Goal: Task Accomplishment & Management: Complete application form

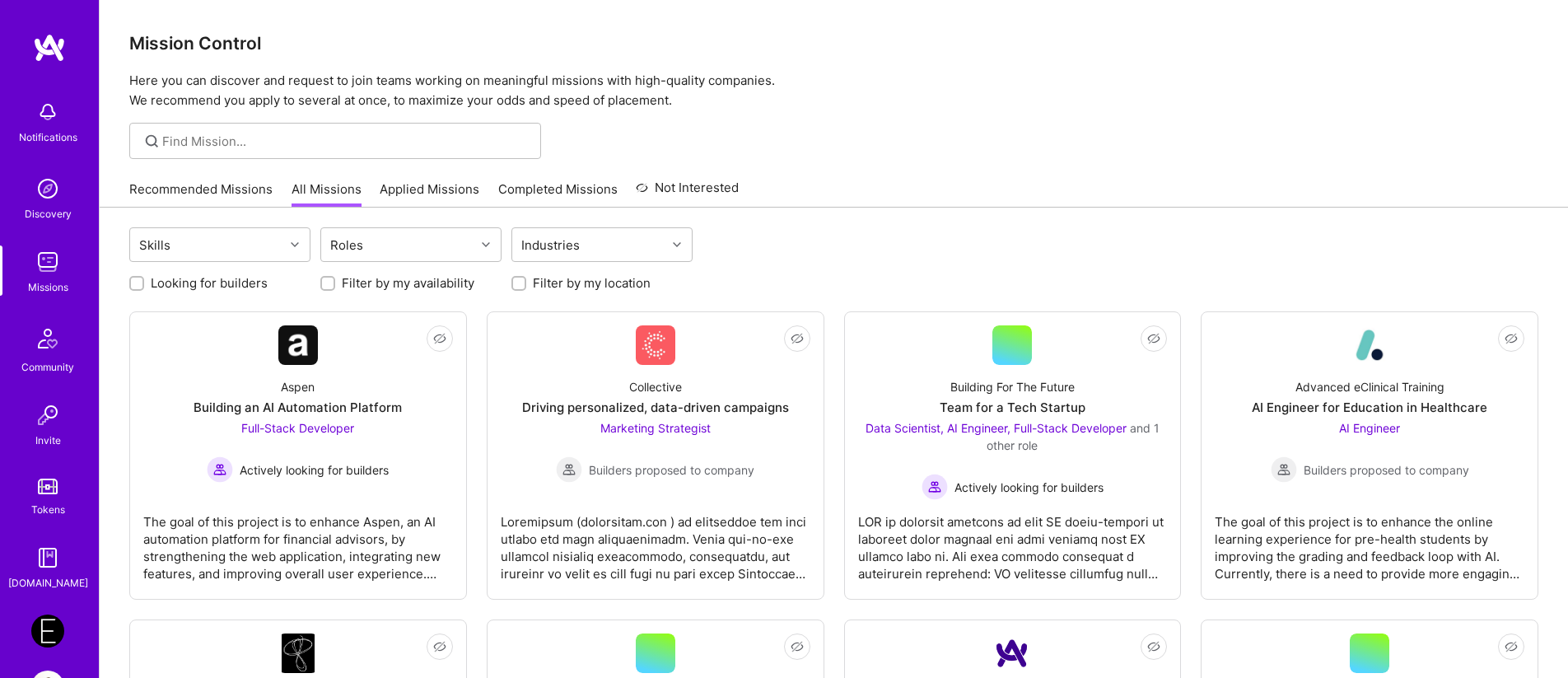
click at [65, 616] on link "Endeavor: Data Team- 3338DES275" at bounding box center [48, 631] width 41 height 33
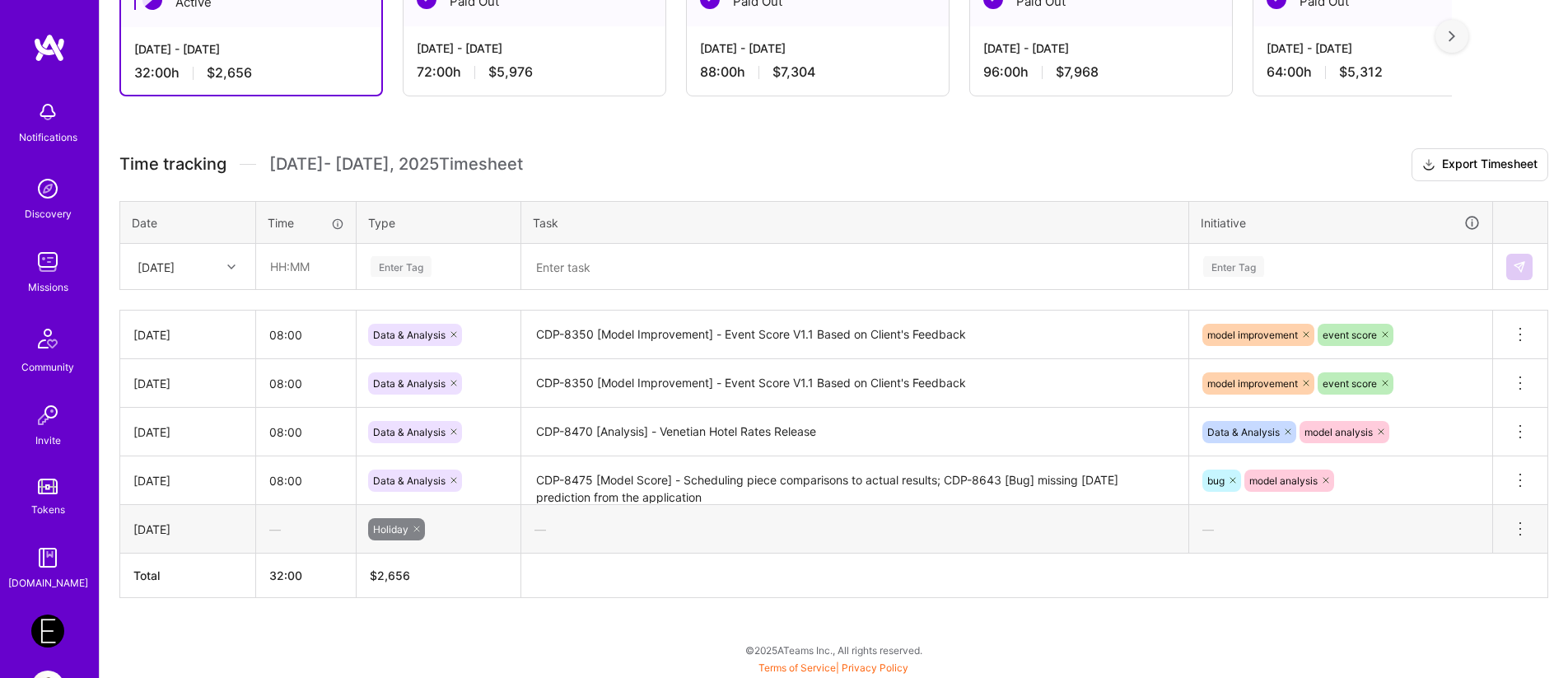
scroll to position [328, 0]
click at [197, 271] on div "[DATE]" at bounding box center [174, 265] width 91 height 27
click at [179, 479] on div "[DATE]" at bounding box center [187, 475] width 133 height 30
click at [277, 273] on input "text" at bounding box center [305, 266] width 98 height 43
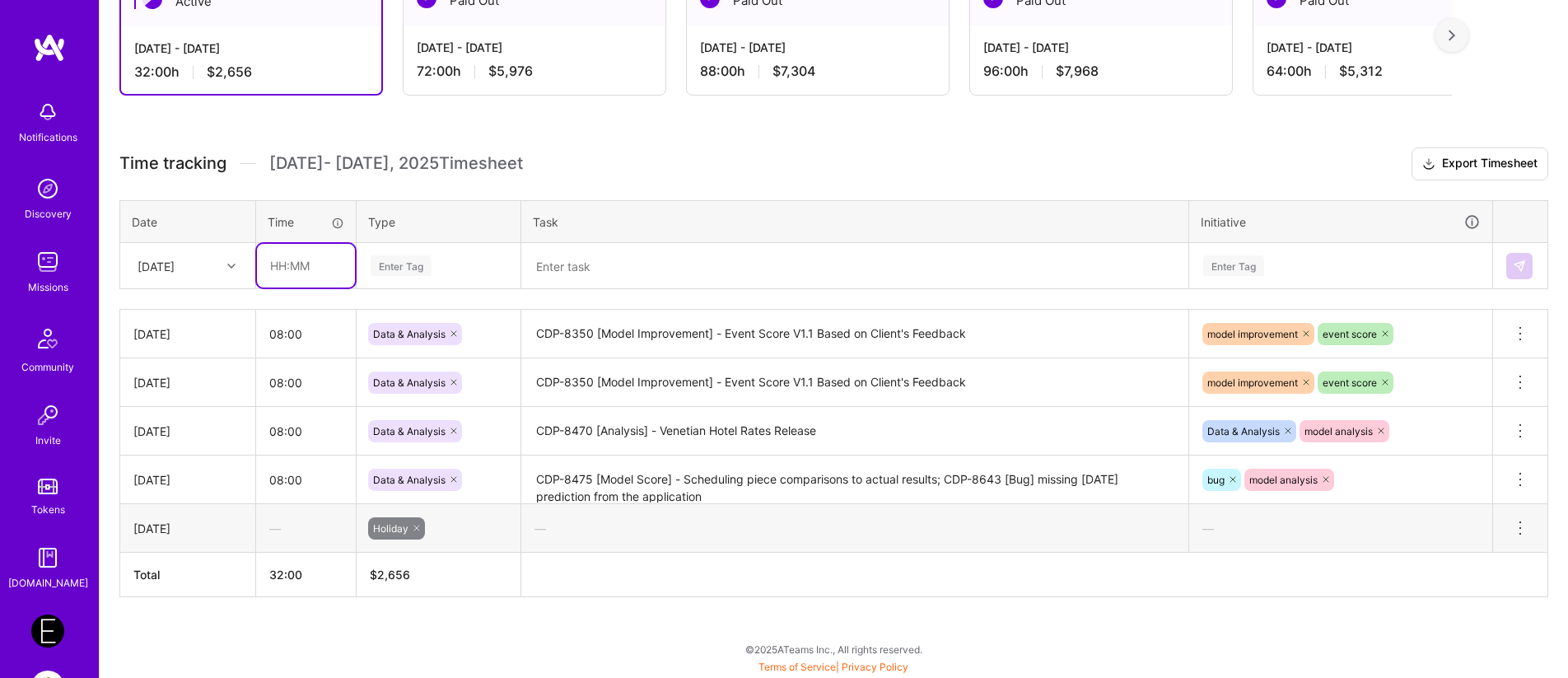
type input "08:00"
click at [393, 270] on div "Enter Tag" at bounding box center [401, 265] width 61 height 25
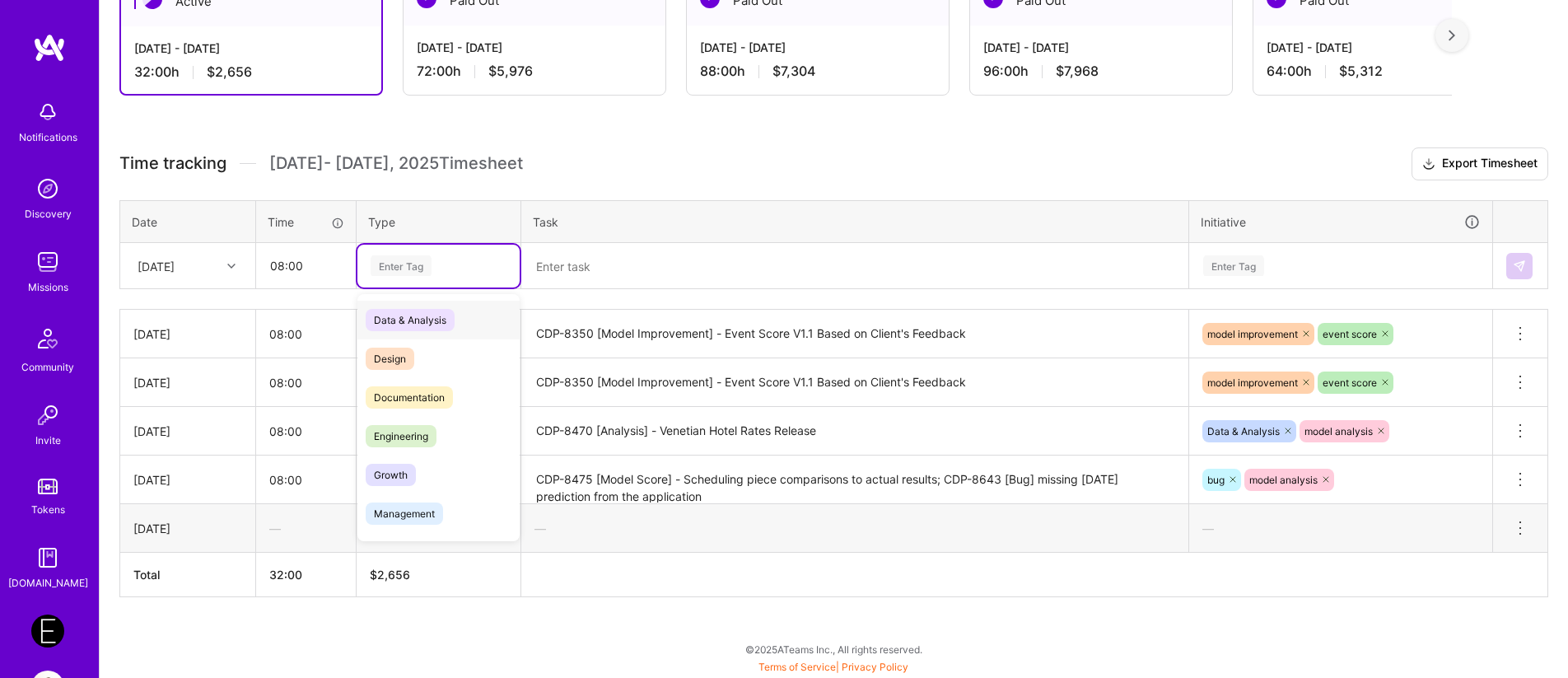
click at [393, 322] on span "Data & Analysis" at bounding box center [410, 321] width 89 height 23
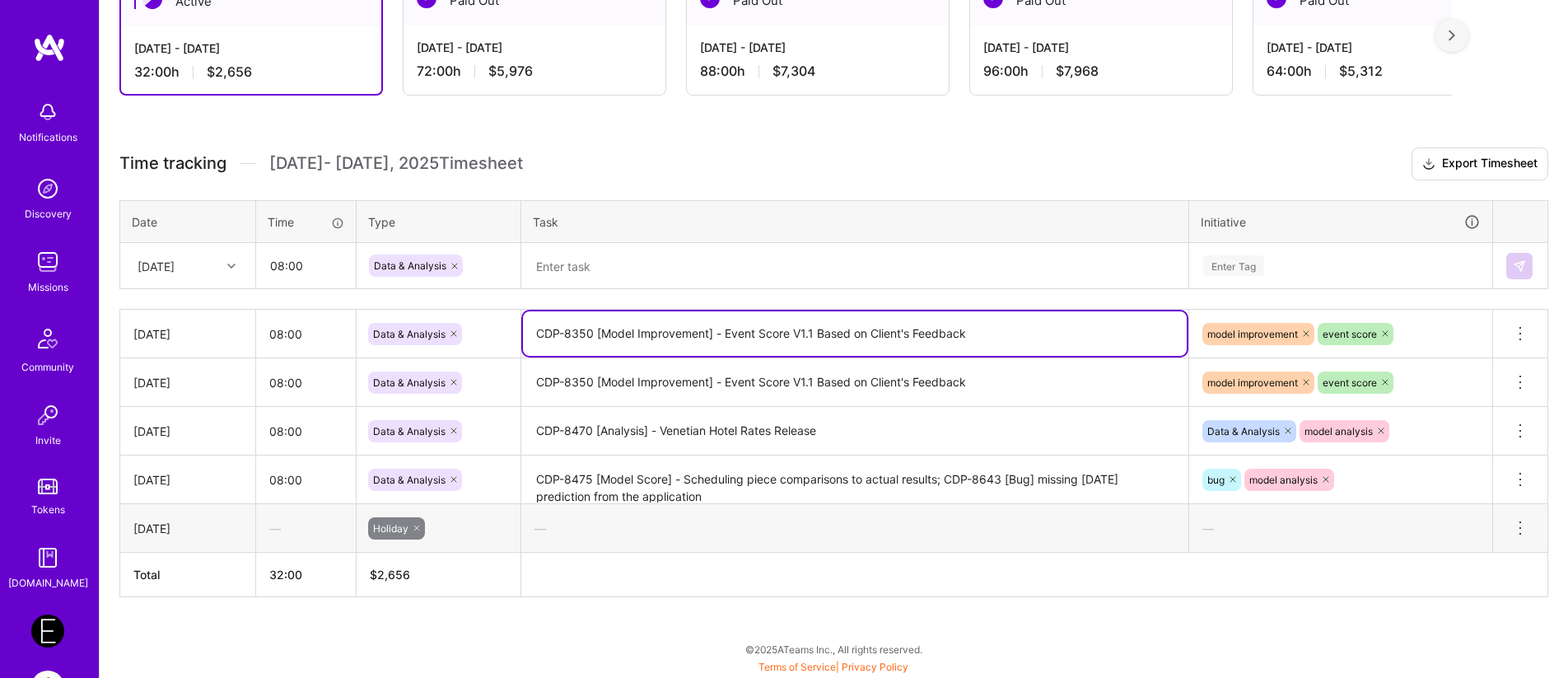
drag, startPoint x: 979, startPoint y: 340, endPoint x: 612, endPoint y: 324, distance: 367.3
click at [612, 324] on textarea "CDP-8350 [Model Improvement] - Event Score V1.1 Based on Client's Feedback" at bounding box center [855, 333] width 664 height 44
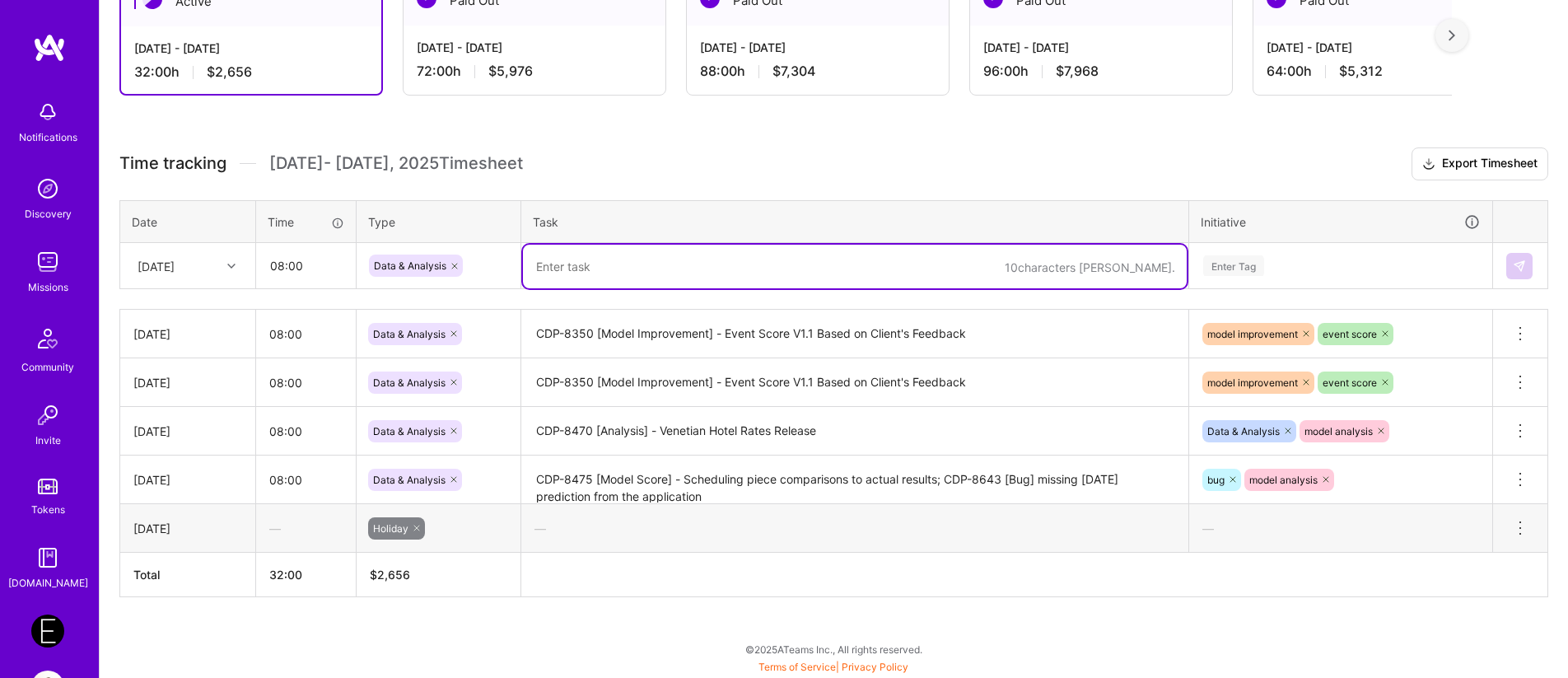
click at [615, 252] on textarea at bounding box center [855, 266] width 664 height 43
paste textarea "CDP-8350 [Model Improvement] - Event Score V1.1 Based on Client's Feedback"
type textarea "CDP-8350 [Model Improvement] - Event Score V1.1 Based on Client's Feedback"
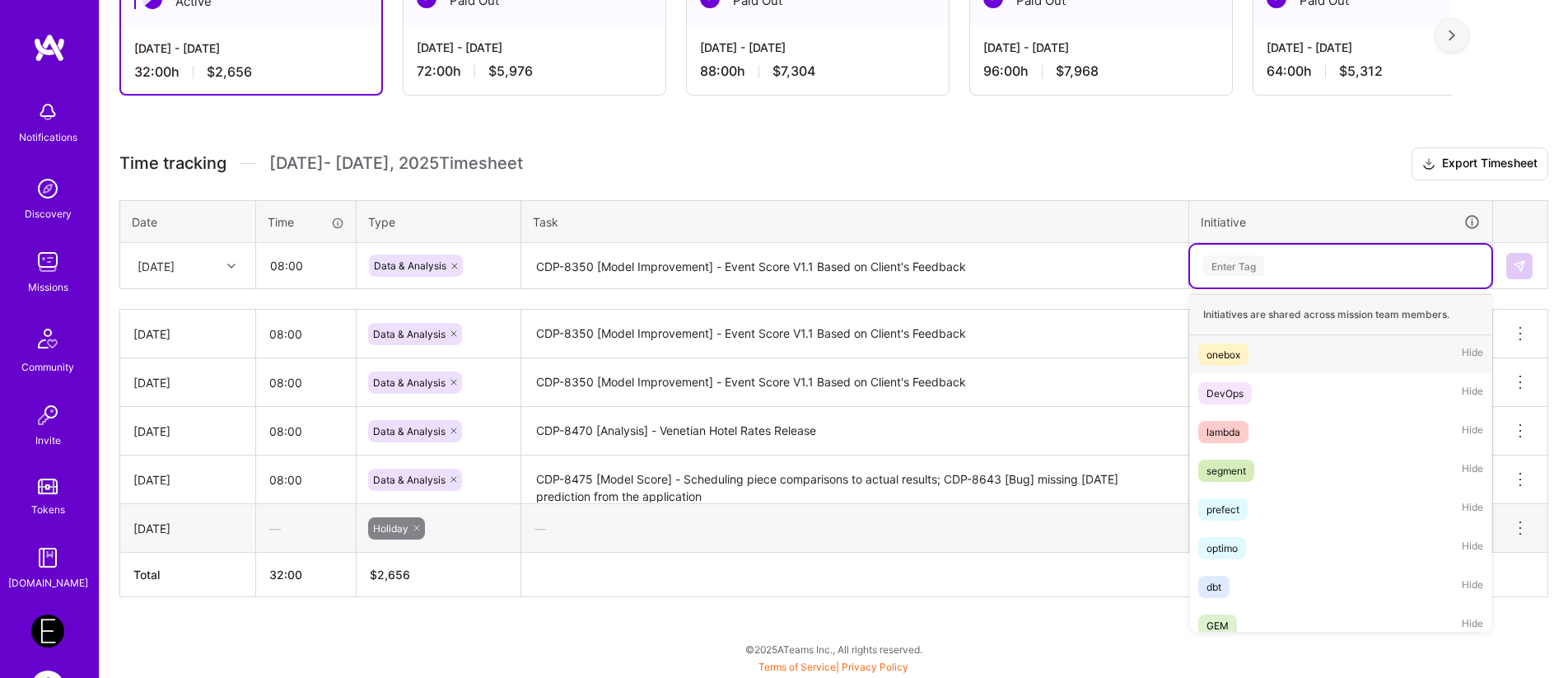
click at [1250, 265] on div "Enter Tag" at bounding box center [1233, 265] width 61 height 25
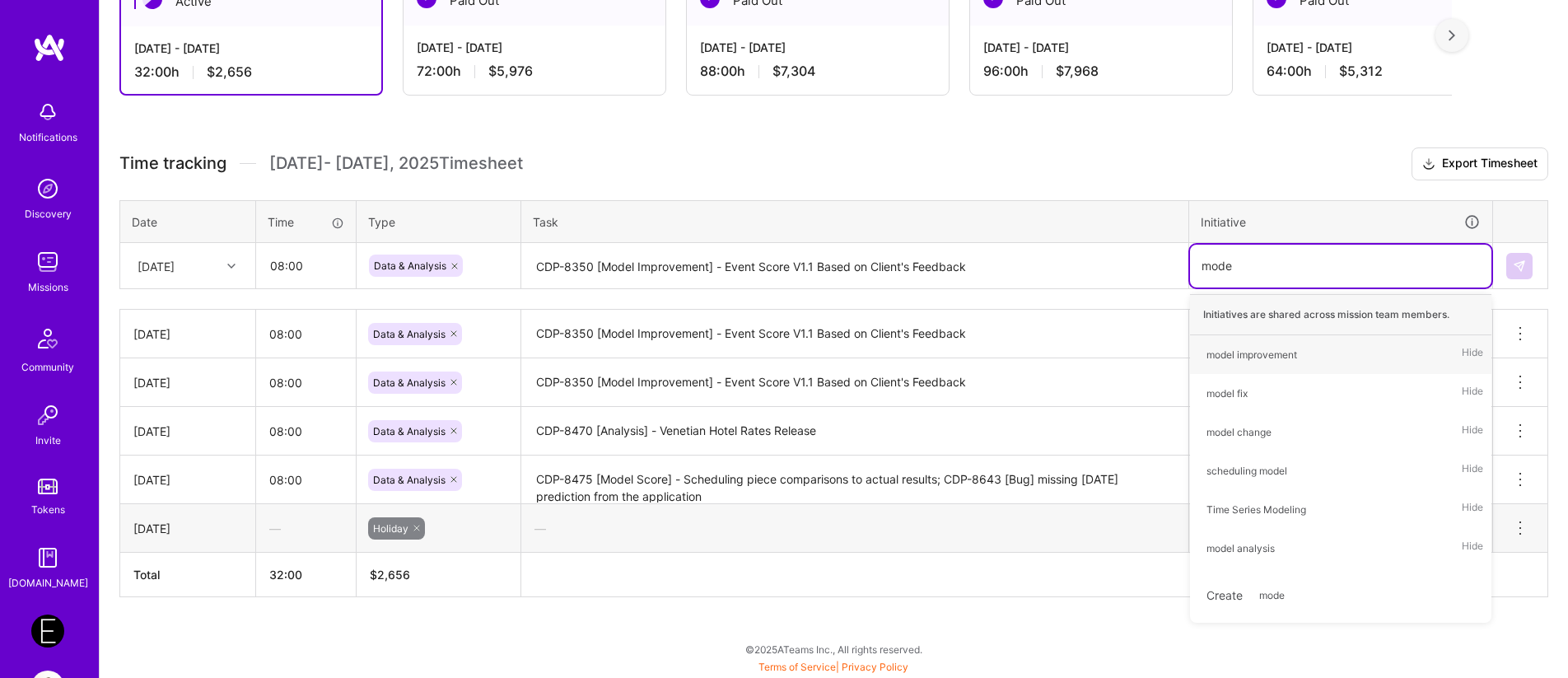
type input "model"
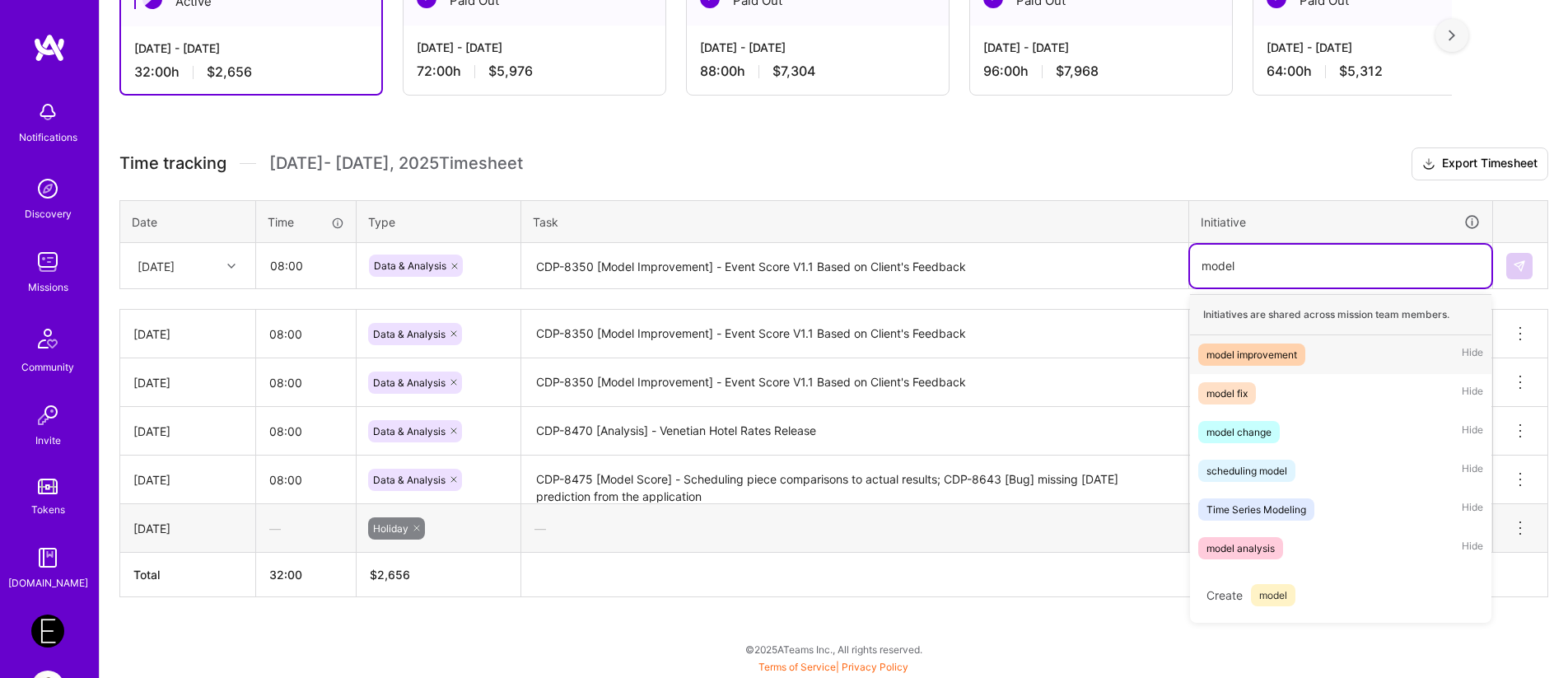
click at [1273, 358] on div "model improvement" at bounding box center [1252, 355] width 91 height 17
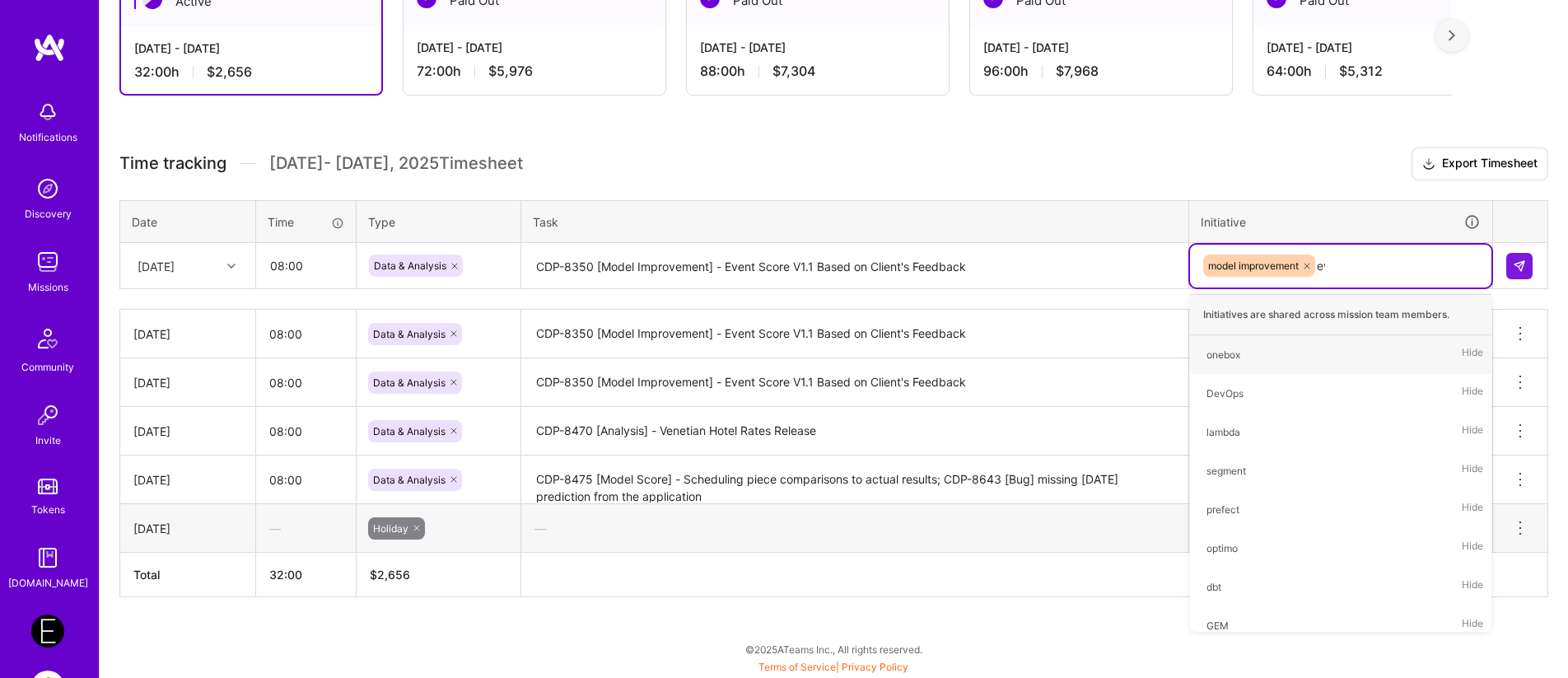
type input "eve"
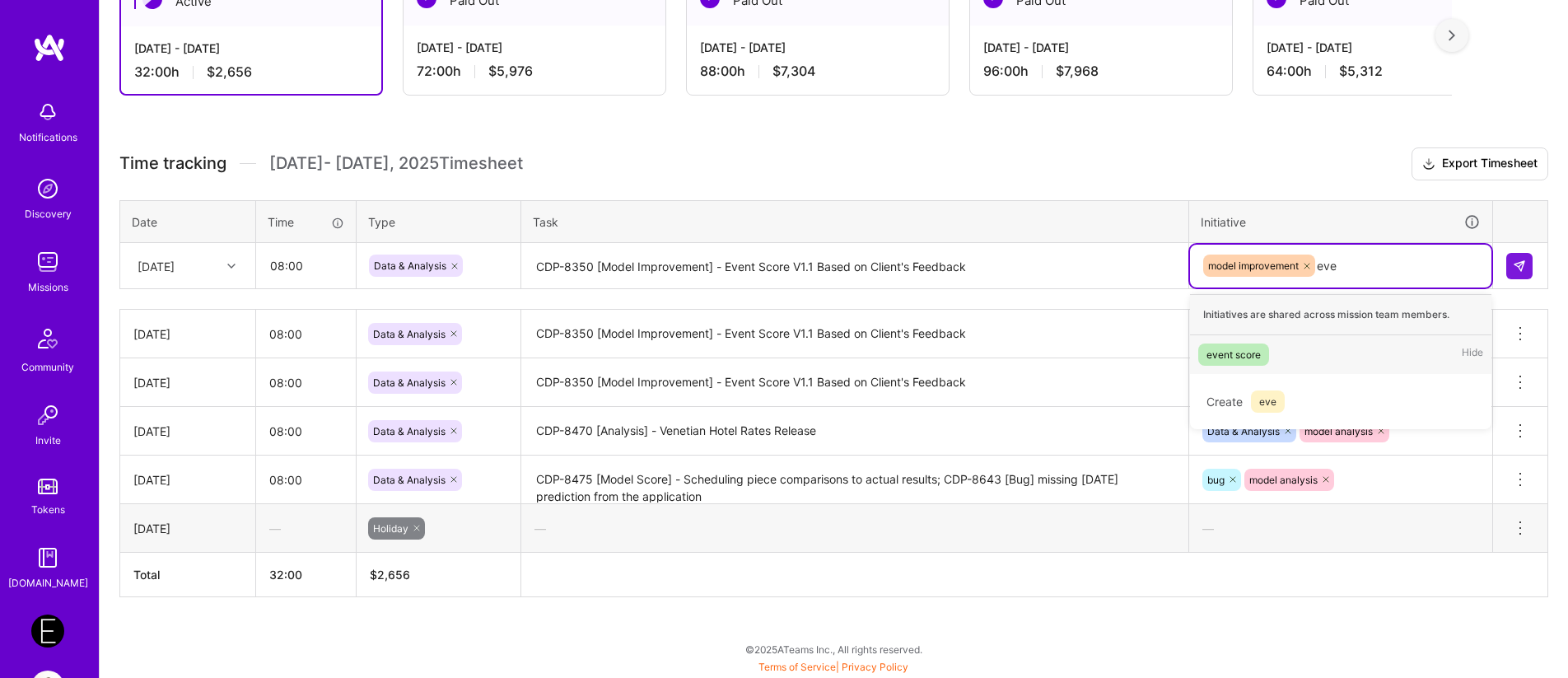
click at [1239, 357] on div "event score" at bounding box center [1234, 355] width 55 height 17
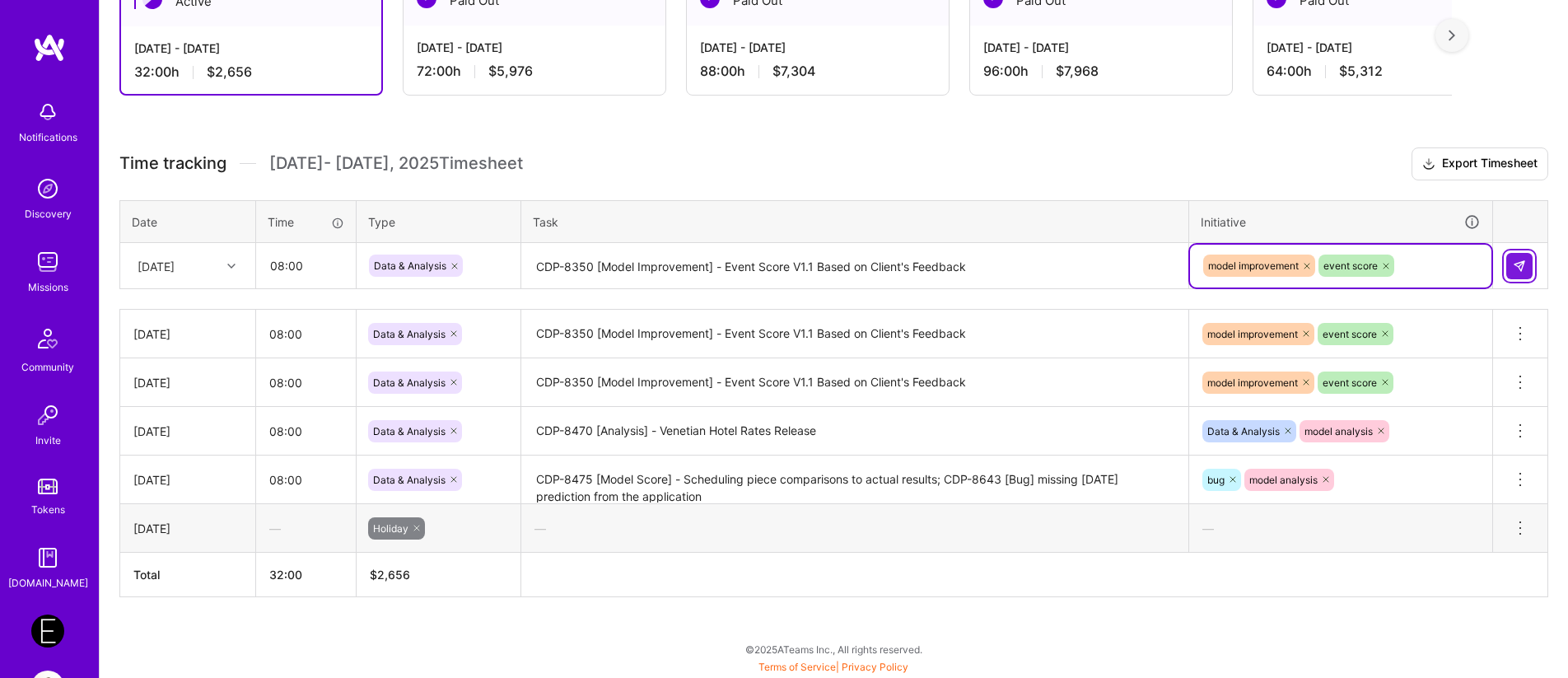
click at [1518, 270] on img at bounding box center [1519, 266] width 13 height 13
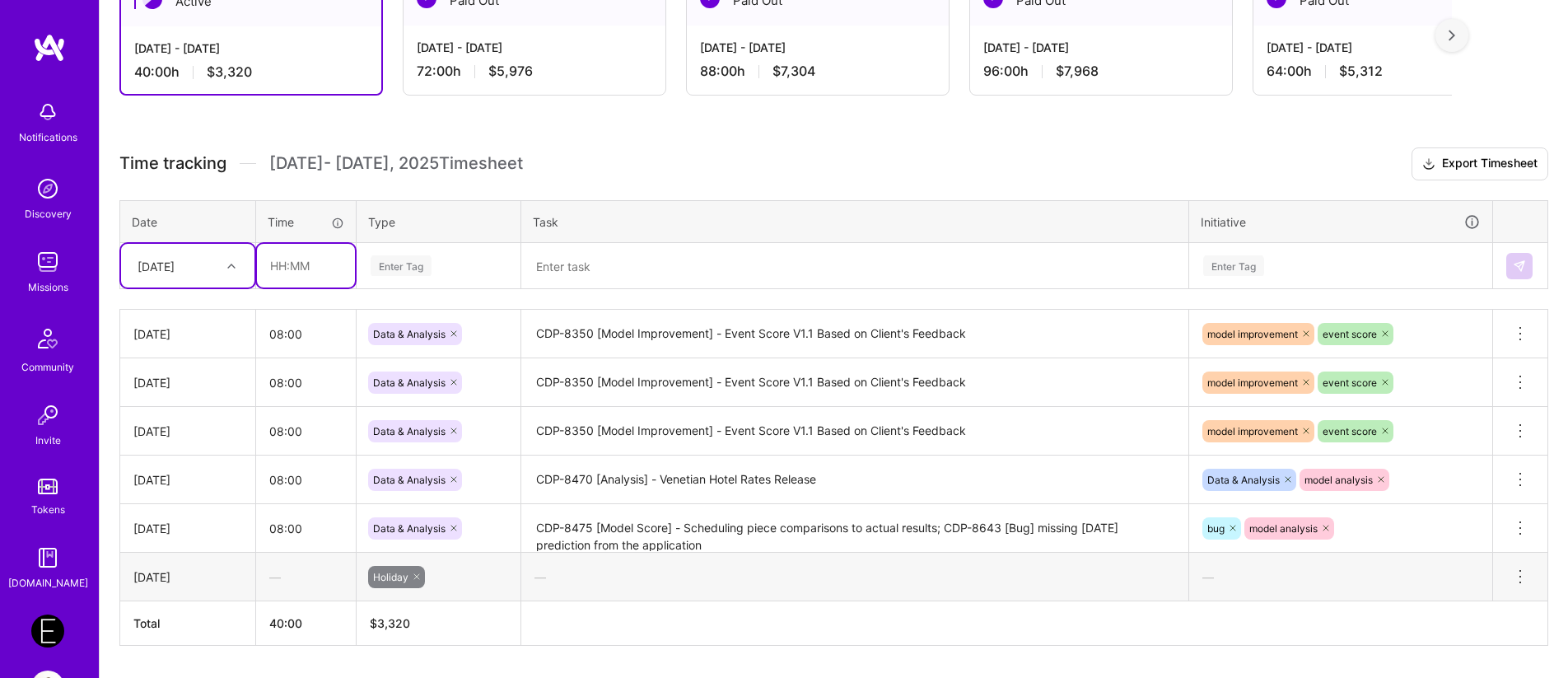
click at [326, 256] on input "text" at bounding box center [305, 266] width 98 height 43
click at [218, 267] on div "[DATE]" at bounding box center [174, 265] width 91 height 27
click at [185, 520] on div "[DATE]" at bounding box center [187, 526] width 133 height 30
click at [290, 267] on input "text" at bounding box center [305, 266] width 98 height 43
type input "08:00"
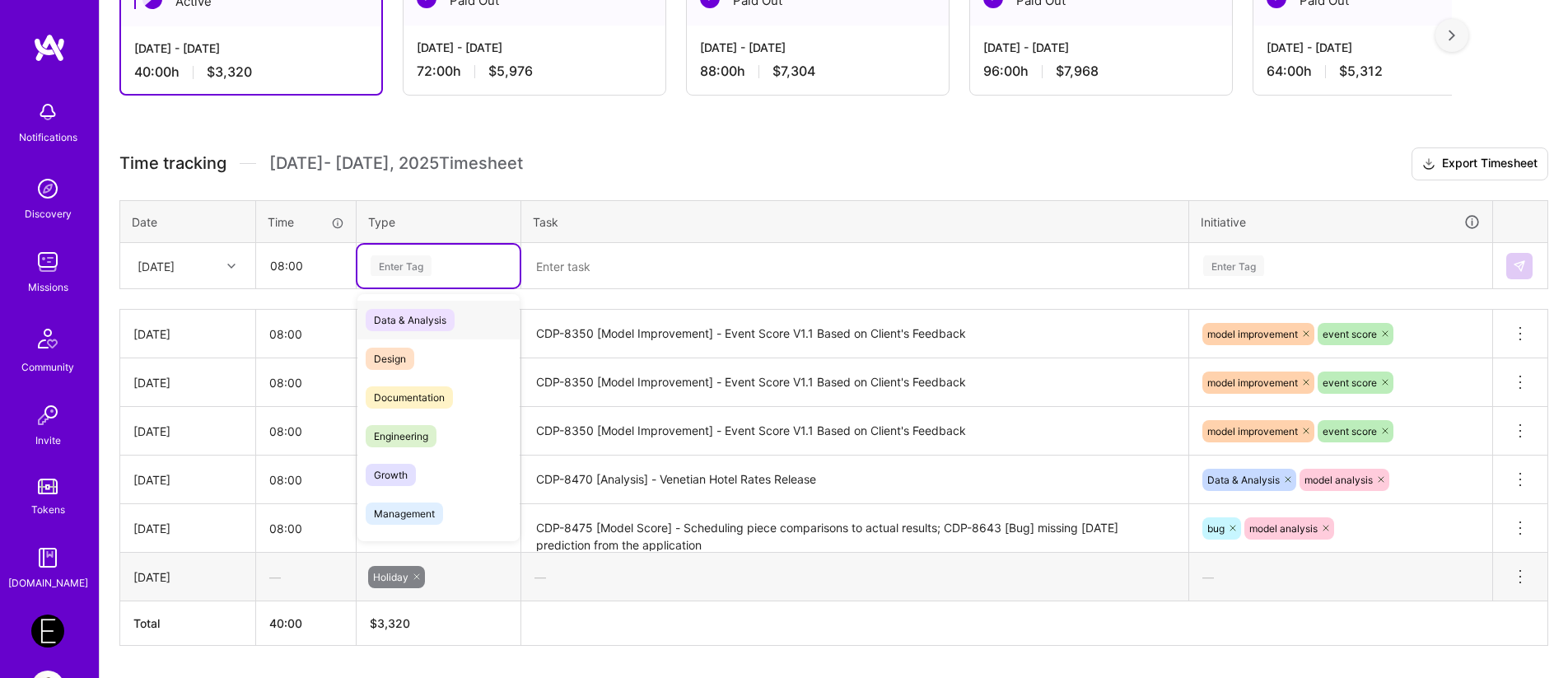
click at [380, 272] on div "Enter Tag" at bounding box center [401, 265] width 61 height 25
click at [399, 319] on span "Data & Analysis" at bounding box center [410, 321] width 89 height 23
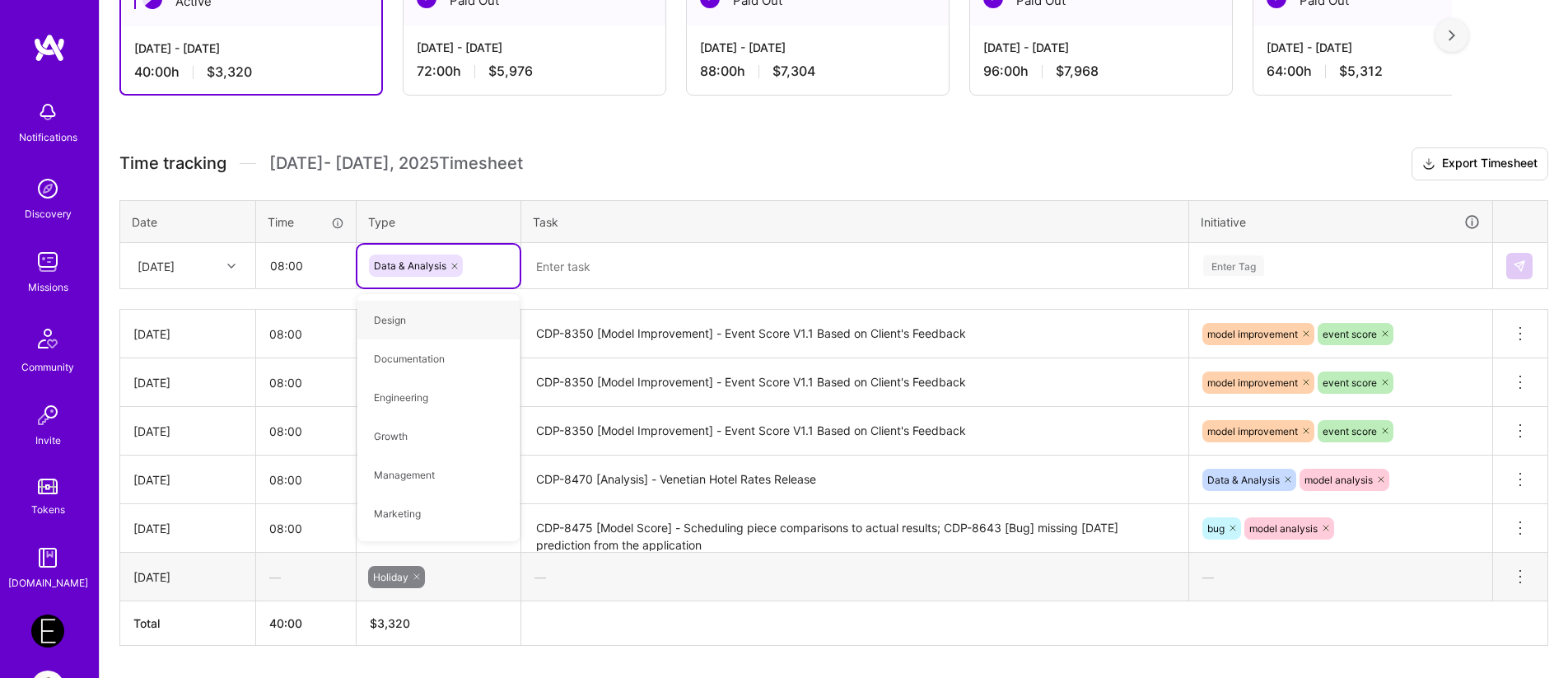
click at [630, 281] on textarea at bounding box center [855, 266] width 664 height 43
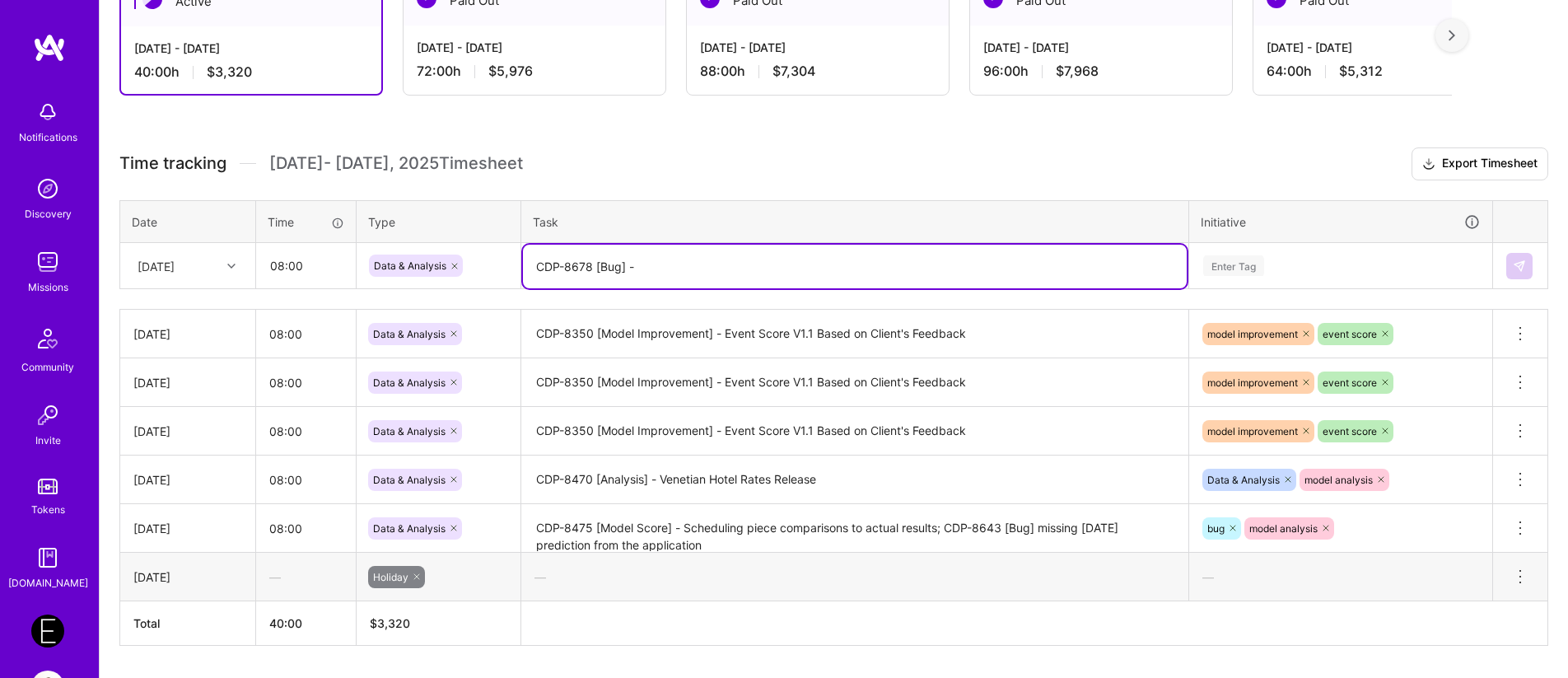
paste textarea "WoZ pipeline failed to run due to corrupted client's files"
type textarea "CDP-8678 [Bug] - WoZ pipeline failed to run due to corrupted client's files;"
click at [1234, 263] on div "Enter Tag" at bounding box center [1233, 265] width 61 height 25
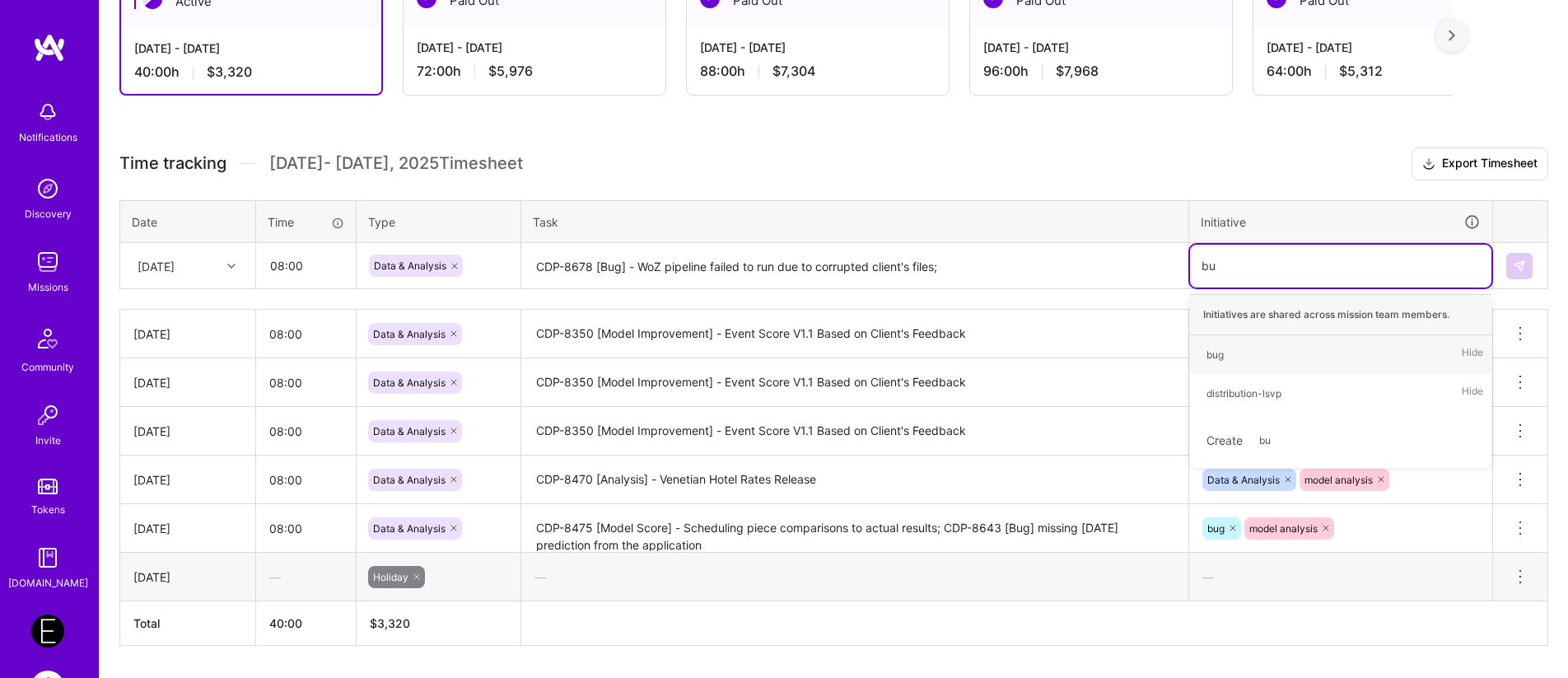
type input "bug"
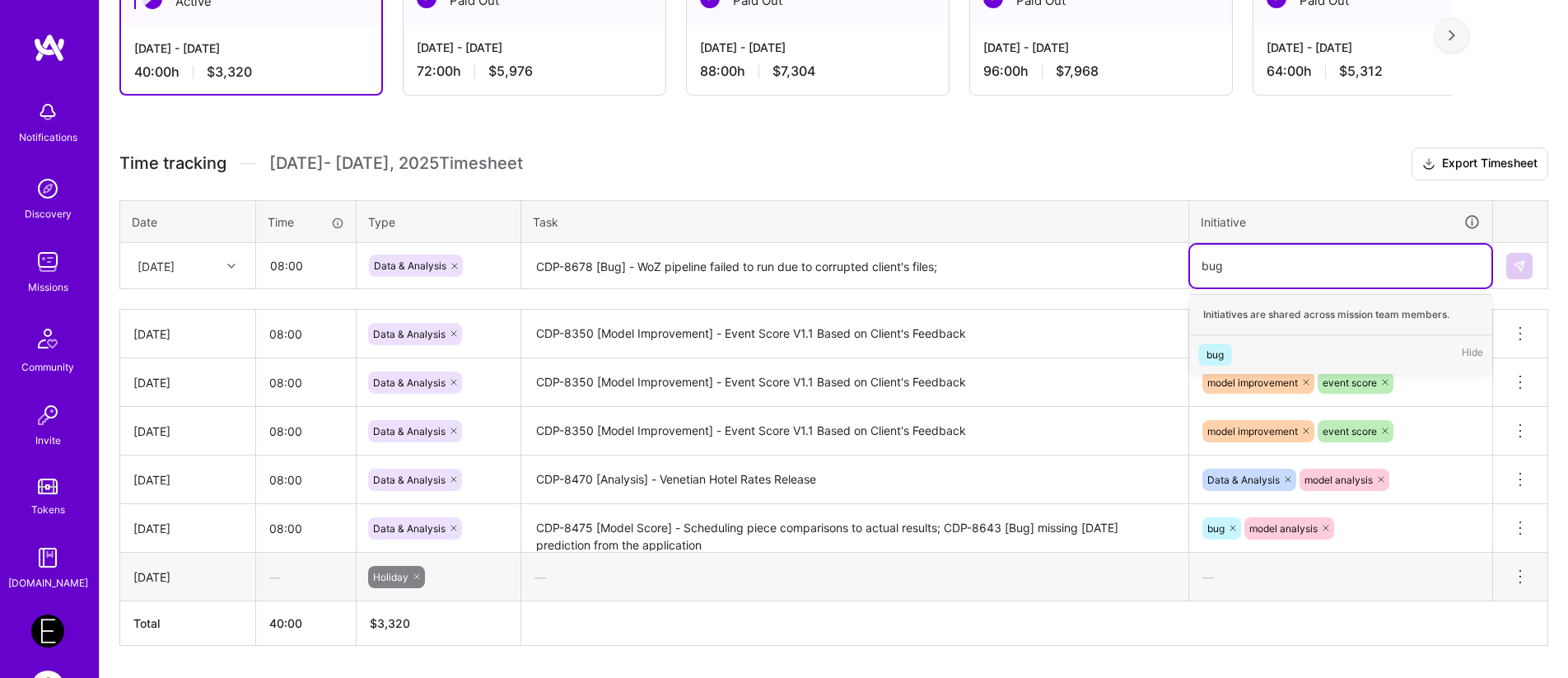
click at [1211, 358] on div "bug" at bounding box center [1215, 355] width 17 height 17
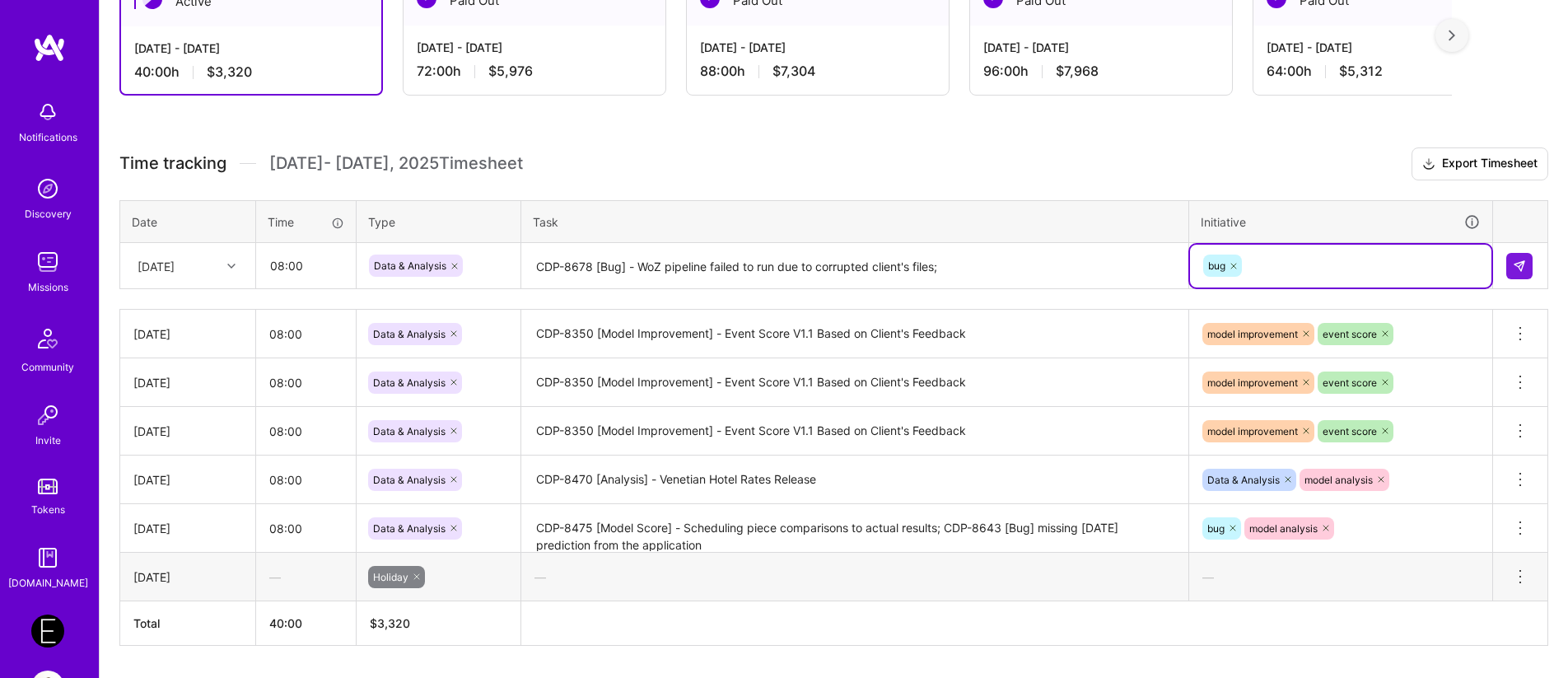
click at [1295, 267] on div "bug" at bounding box center [1340, 265] width 278 height 25
click at [973, 273] on textarea "CDP-8678 [Bug] - WoZ pipeline failed to run due to corrupted client's files;" at bounding box center [855, 266] width 664 height 43
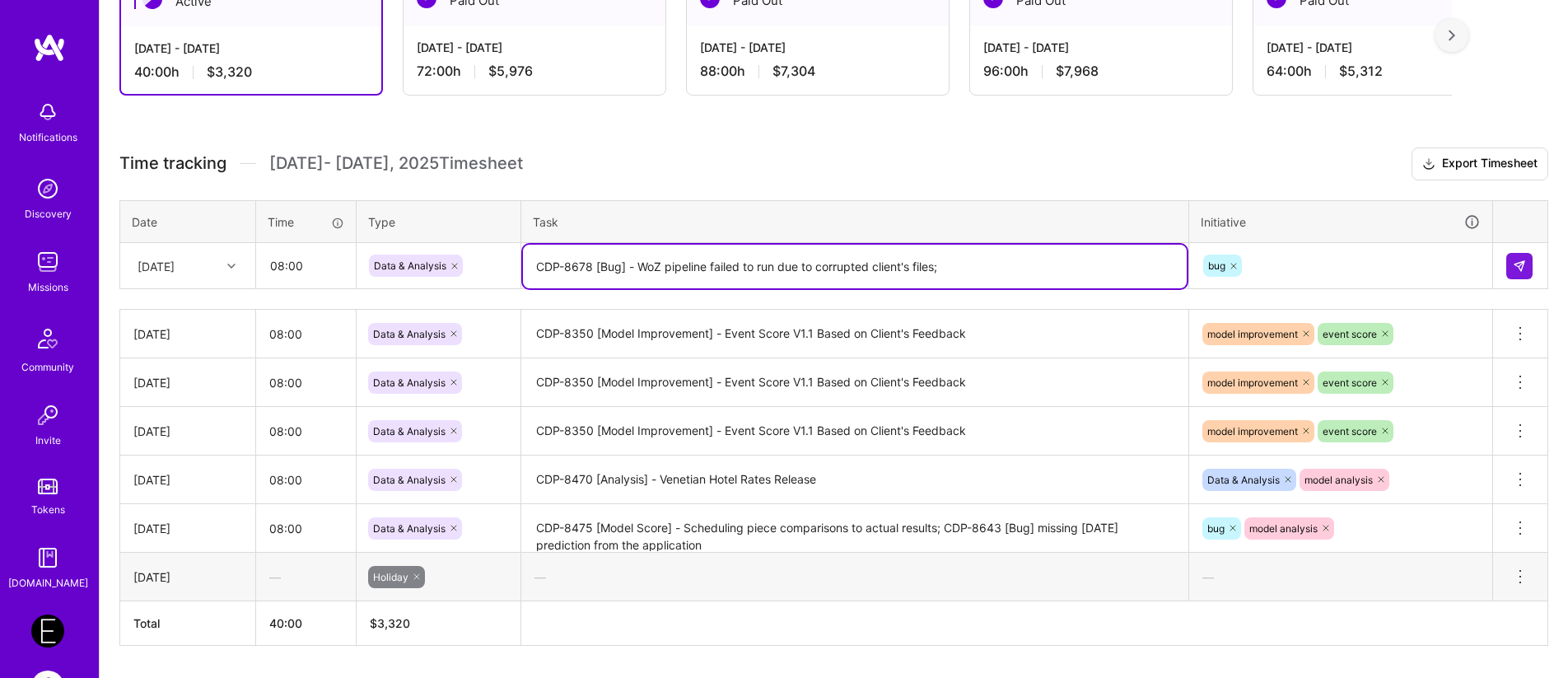
paste textarea "Update Sphere Price Boundaries with WoZ Data"
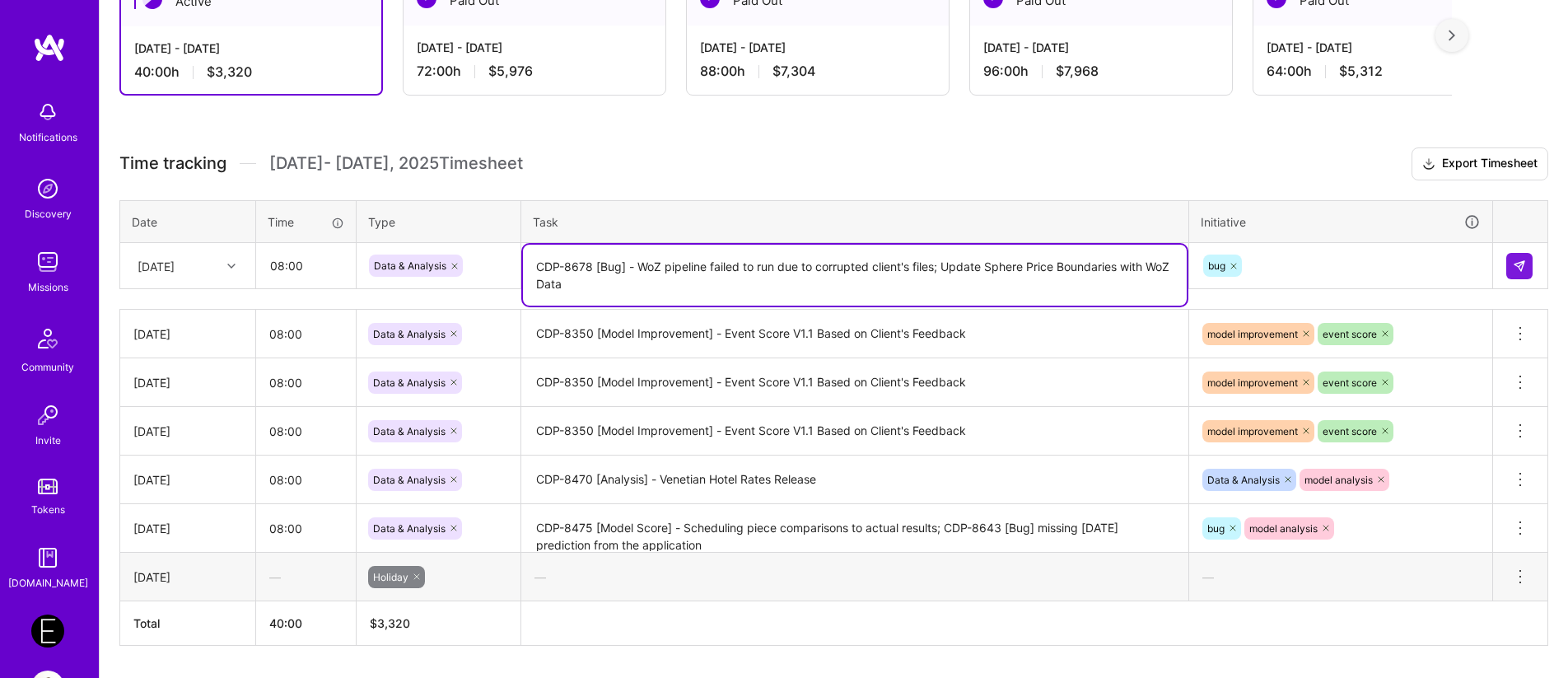
click at [952, 271] on textarea "CDP-8678 [Bug] - WoZ pipeline failed to run due to corrupted client's files; Up…" at bounding box center [855, 274] width 664 height 61
type textarea "CDP-8678 [Bug] - WoZ pipeline failed to run due to corrupted client's files; CD…"
click at [1348, 256] on div "bug" at bounding box center [1340, 265] width 278 height 25
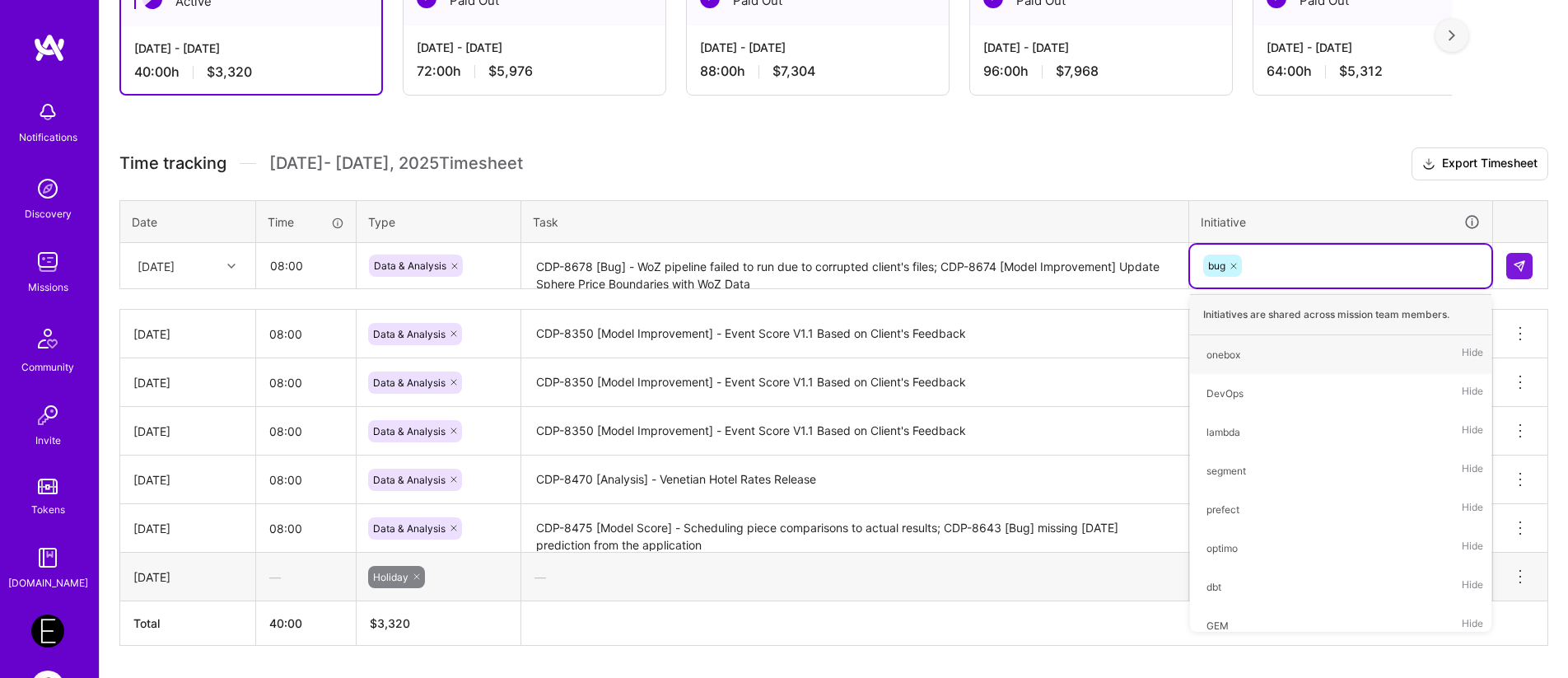
type input "<"
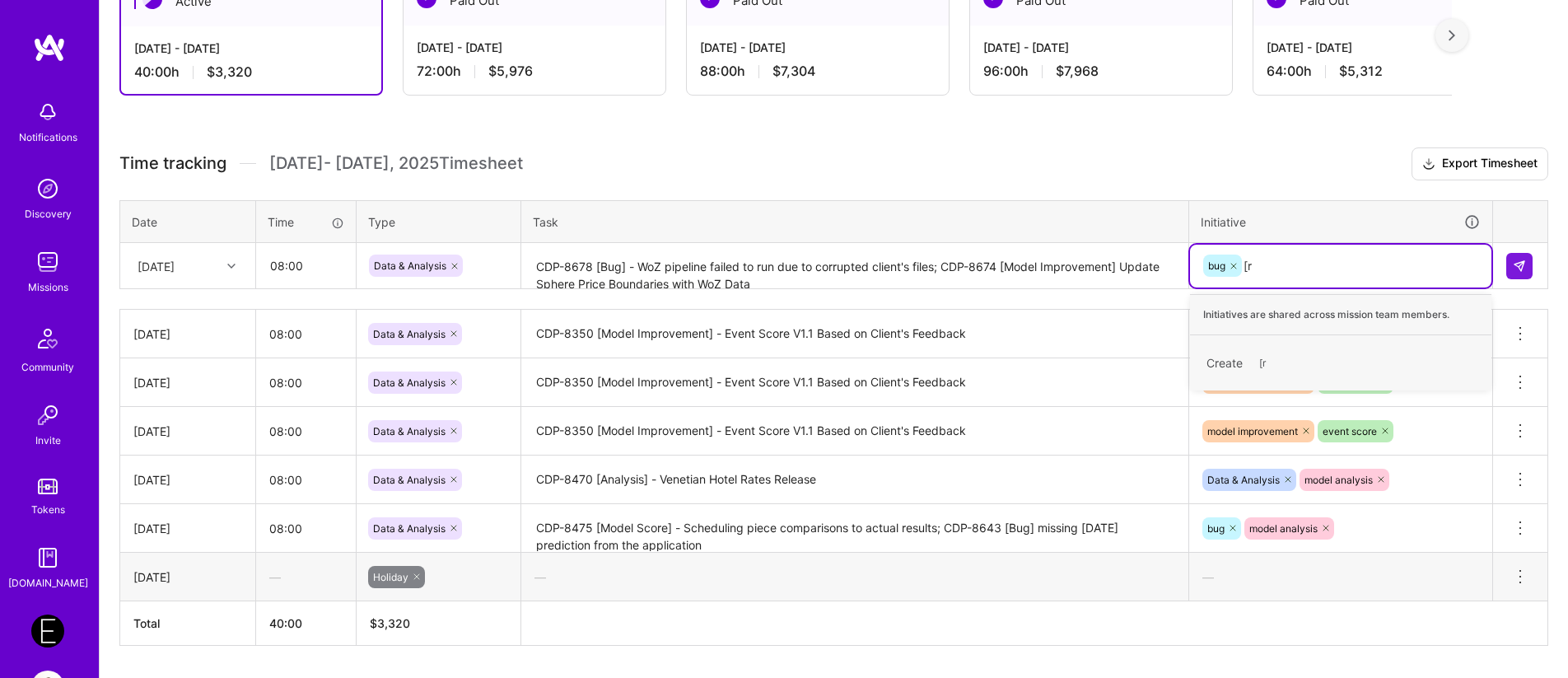
type input "["
type input "pricing model"
click at [1312, 354] on span "pricing model" at bounding box center [1290, 363] width 78 height 23
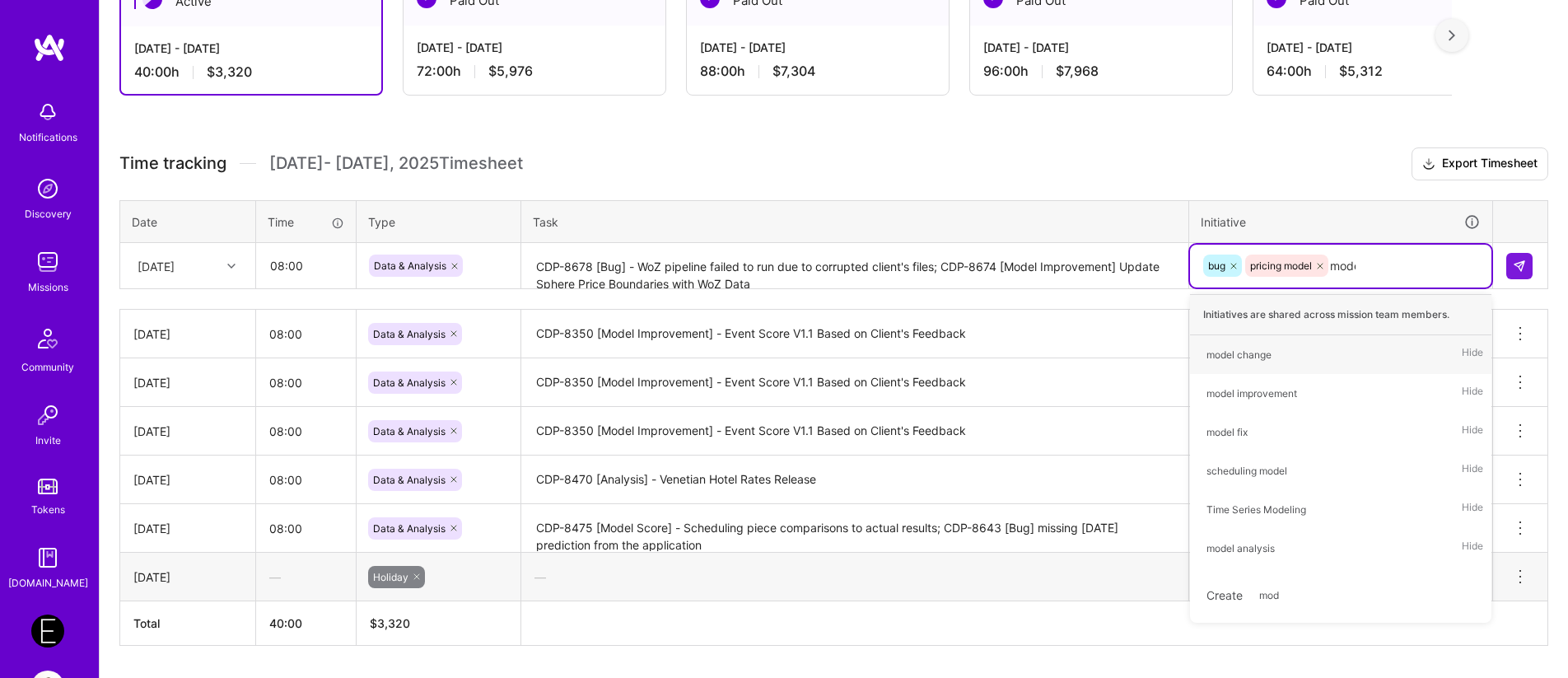
type input "model"
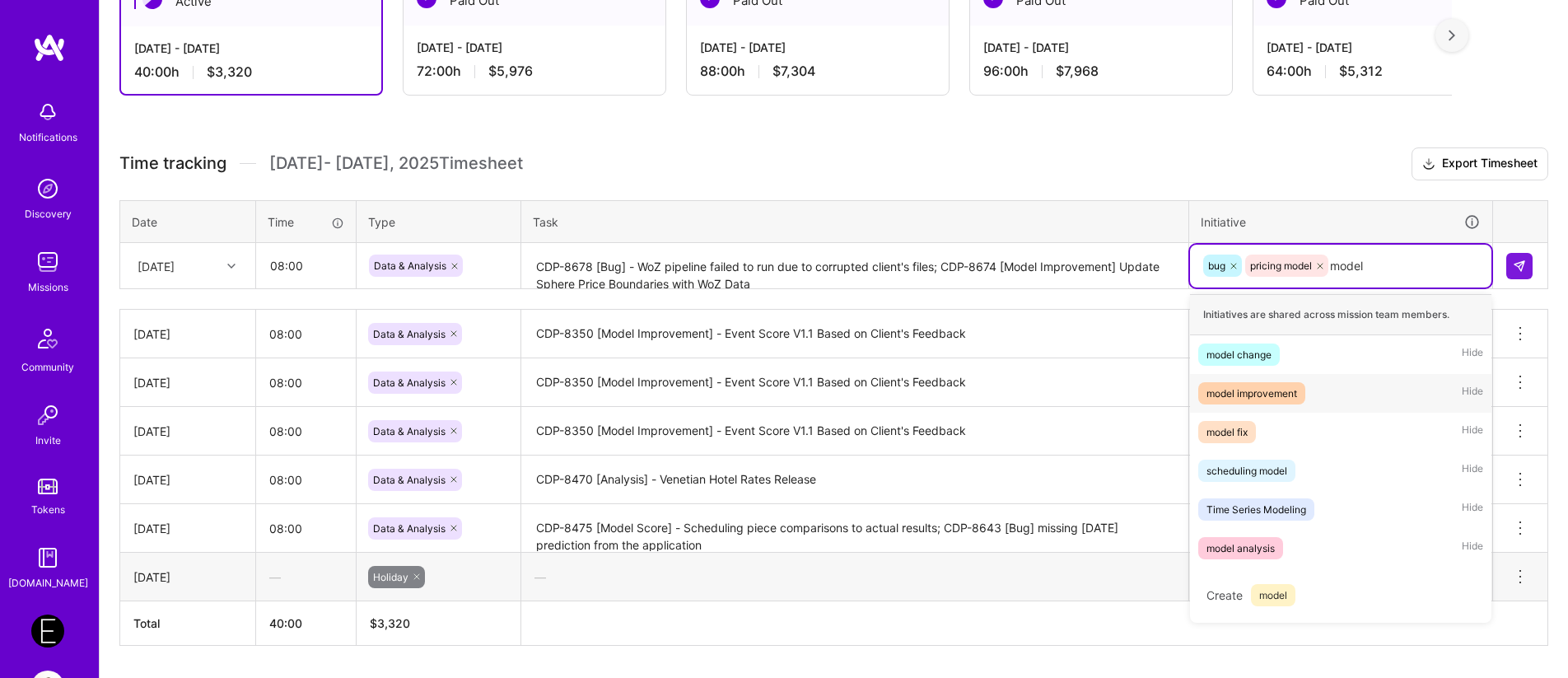
click at [1230, 401] on div "model improvement" at bounding box center [1252, 393] width 91 height 17
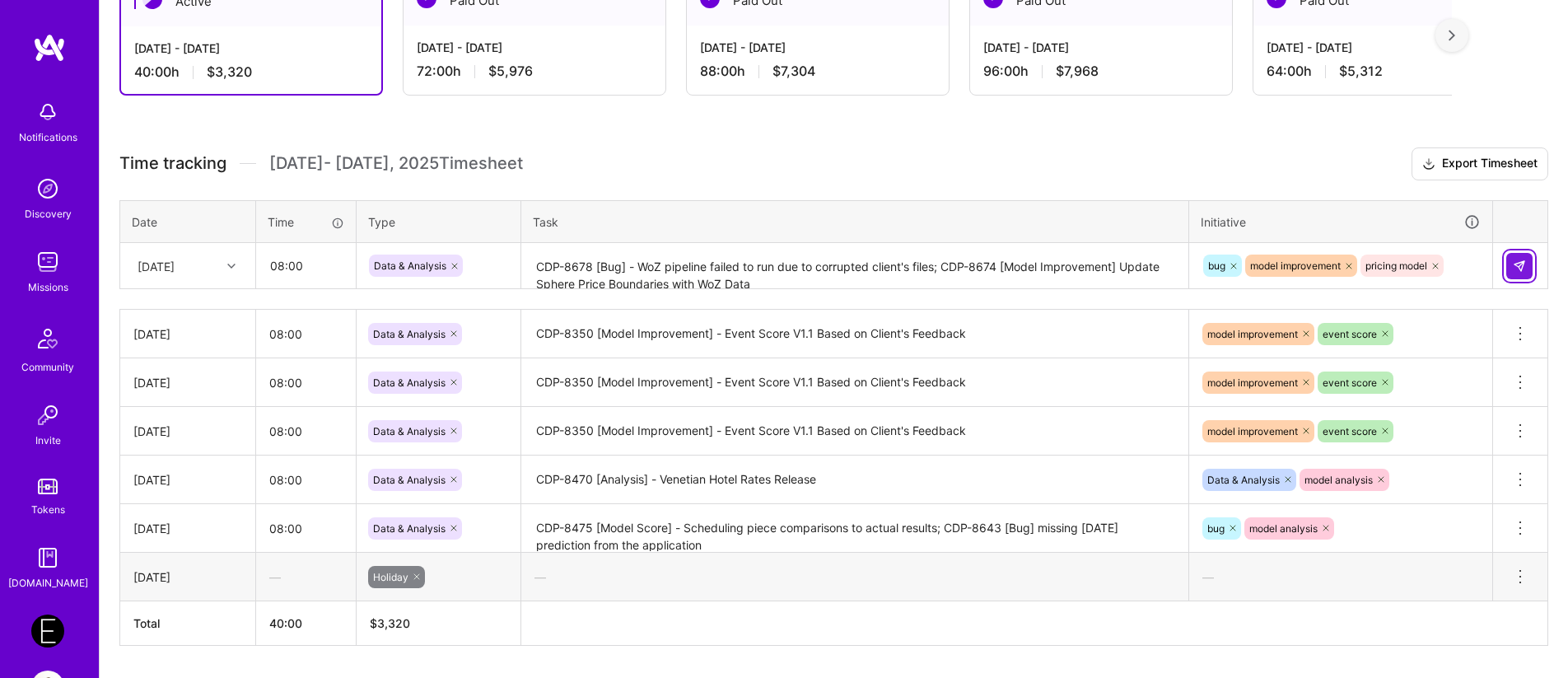
click at [1518, 268] on img at bounding box center [1519, 266] width 13 height 13
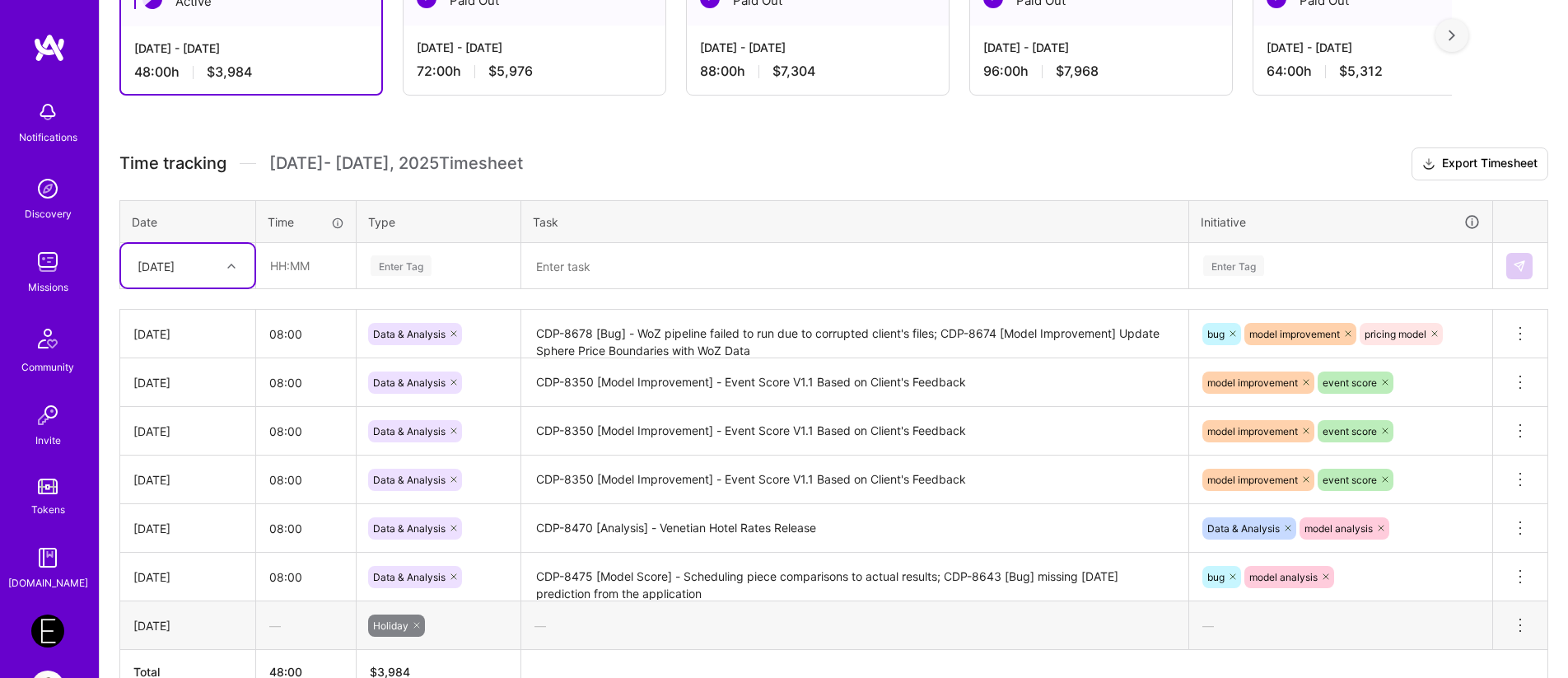
click at [197, 264] on div "[DATE]" at bounding box center [174, 265] width 91 height 27
click at [182, 458] on div "[DATE]" at bounding box center [187, 461] width 133 height 30
click at [302, 264] on input "text" at bounding box center [305, 266] width 98 height 43
type input "08:00"
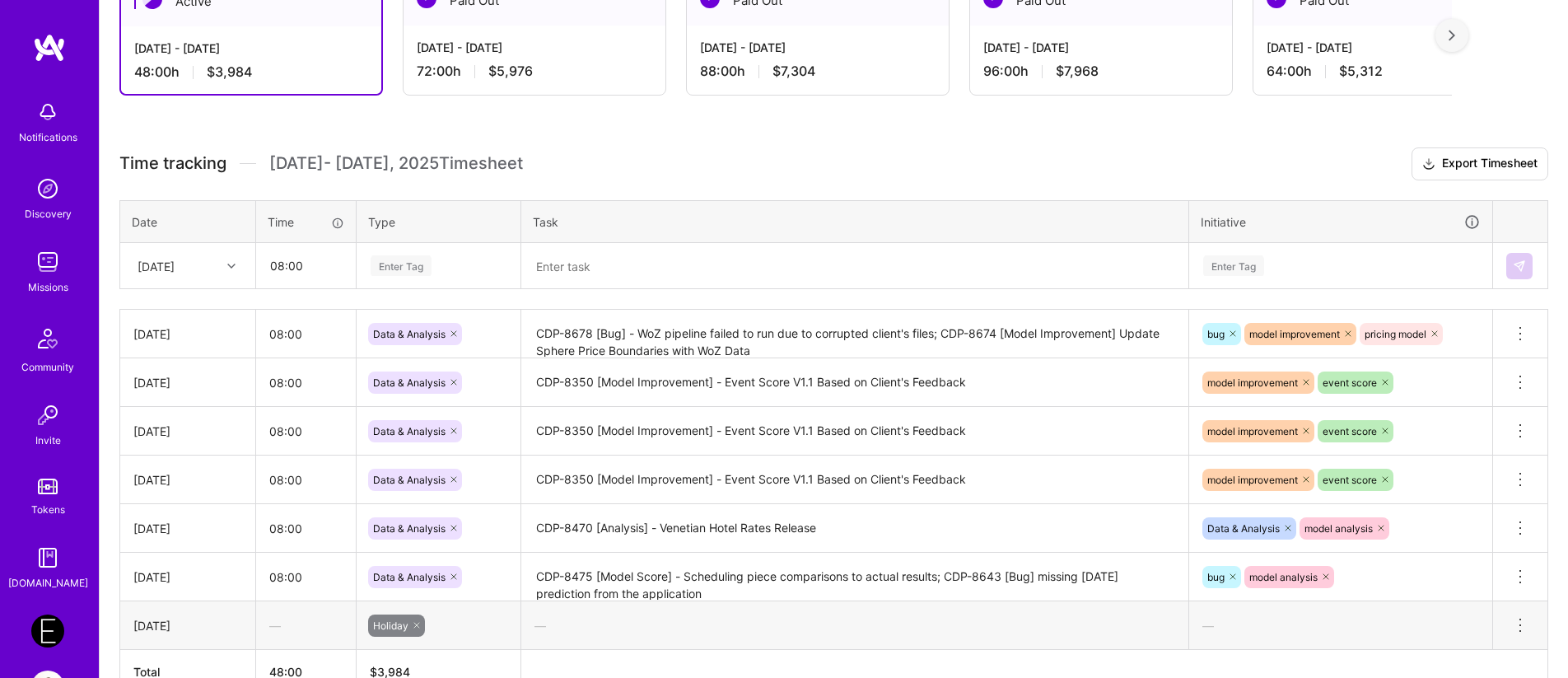
click at [393, 268] on div "Enter Tag" at bounding box center [401, 265] width 61 height 25
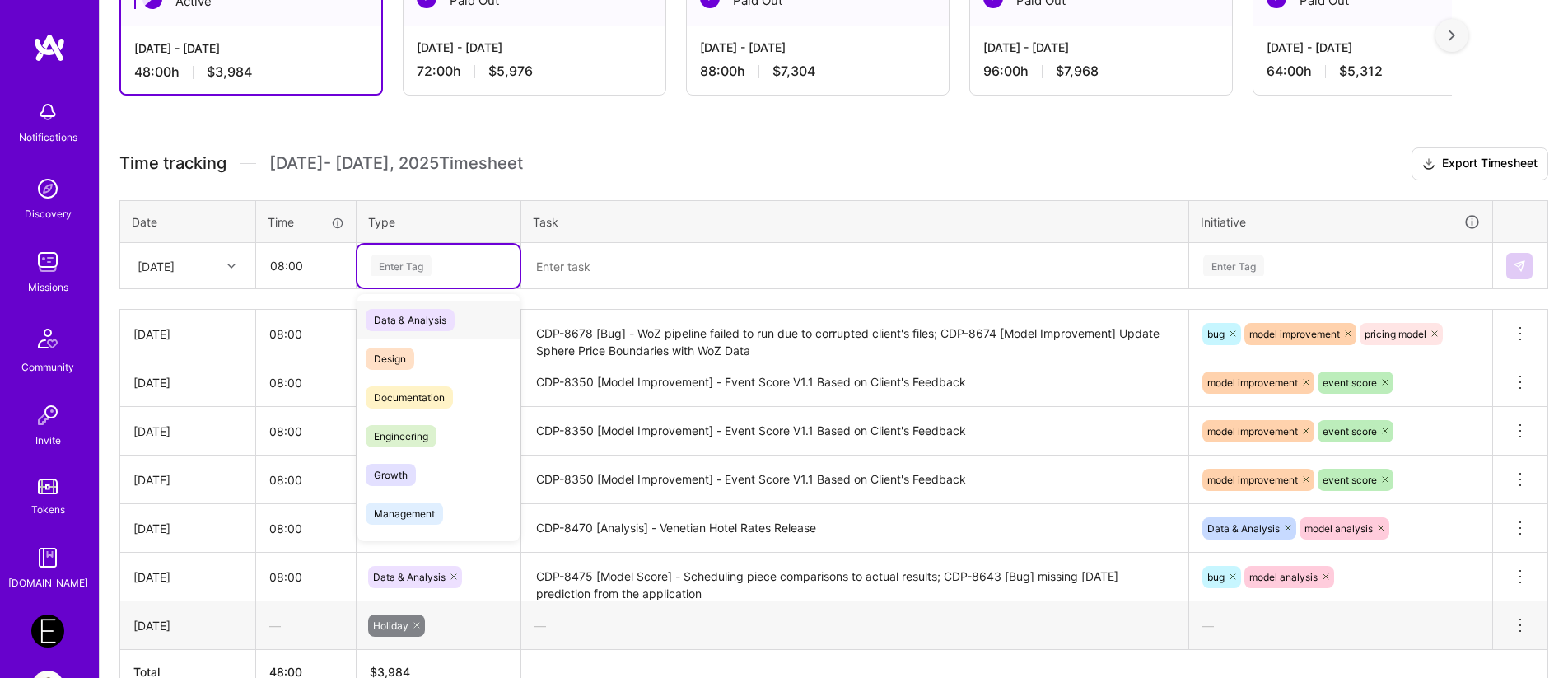
click at [398, 319] on span "Data & Analysis" at bounding box center [410, 321] width 89 height 23
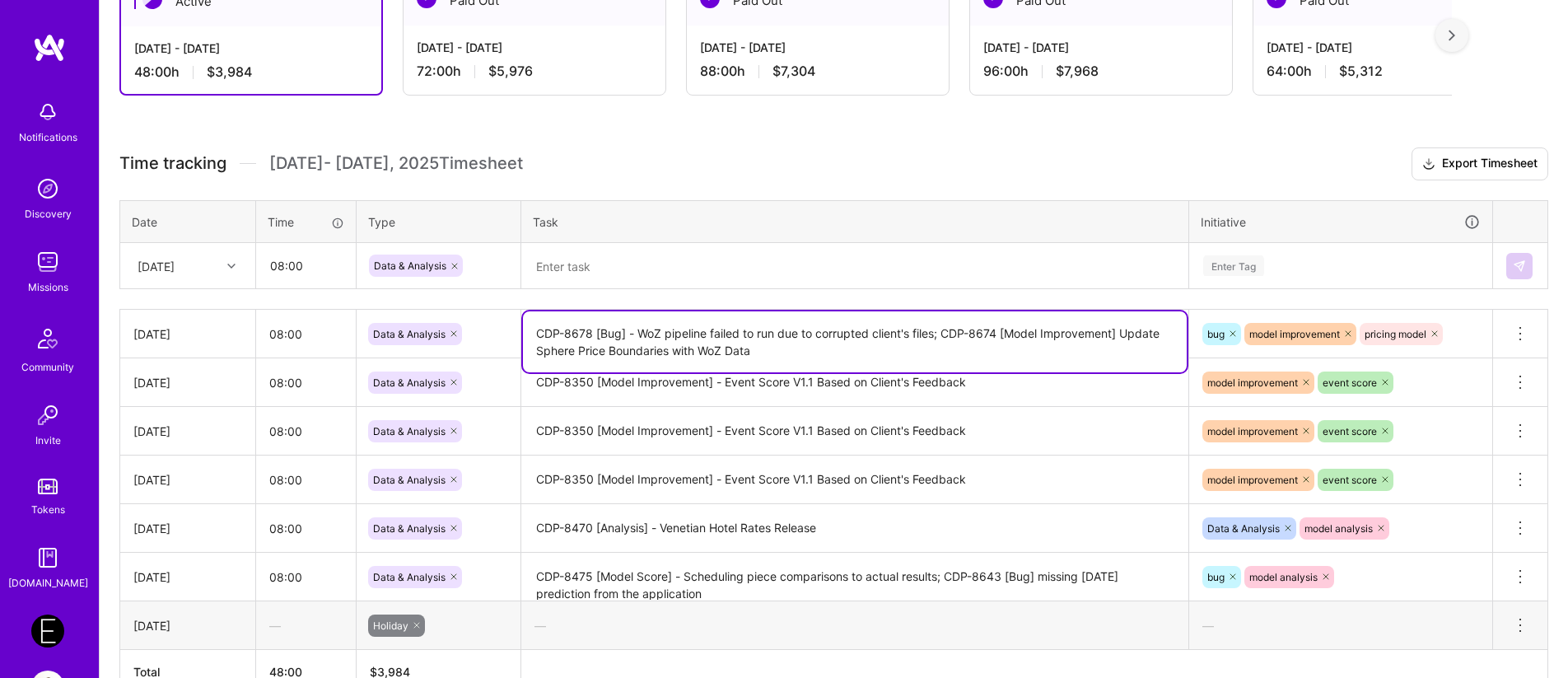
drag, startPoint x: 870, startPoint y: 347, endPoint x: 946, endPoint y: 335, distance: 76.9
click at [946, 335] on textarea "CDP-8678 [Bug] - WoZ pipeline failed to run due to corrupted client's files; CD…" at bounding box center [855, 341] width 664 height 61
click at [744, 262] on textarea at bounding box center [855, 266] width 664 height 43
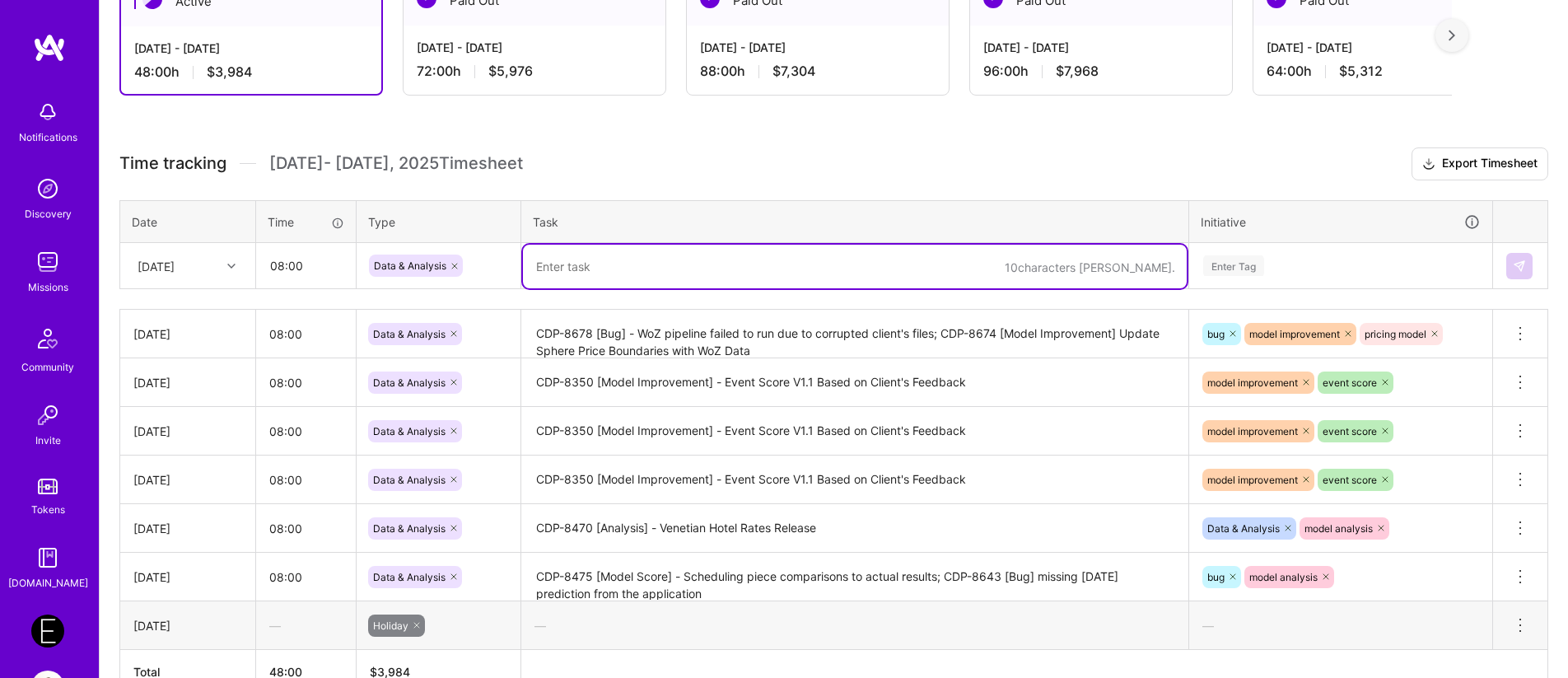
paste textarea "CDP-8674 [Model Improvement] Update Sphere Price Boundaries with WoZ Data"
type textarea "CDP-8674 [Model Improvement] Update Sphere Price Boundaries with WoZ Data"
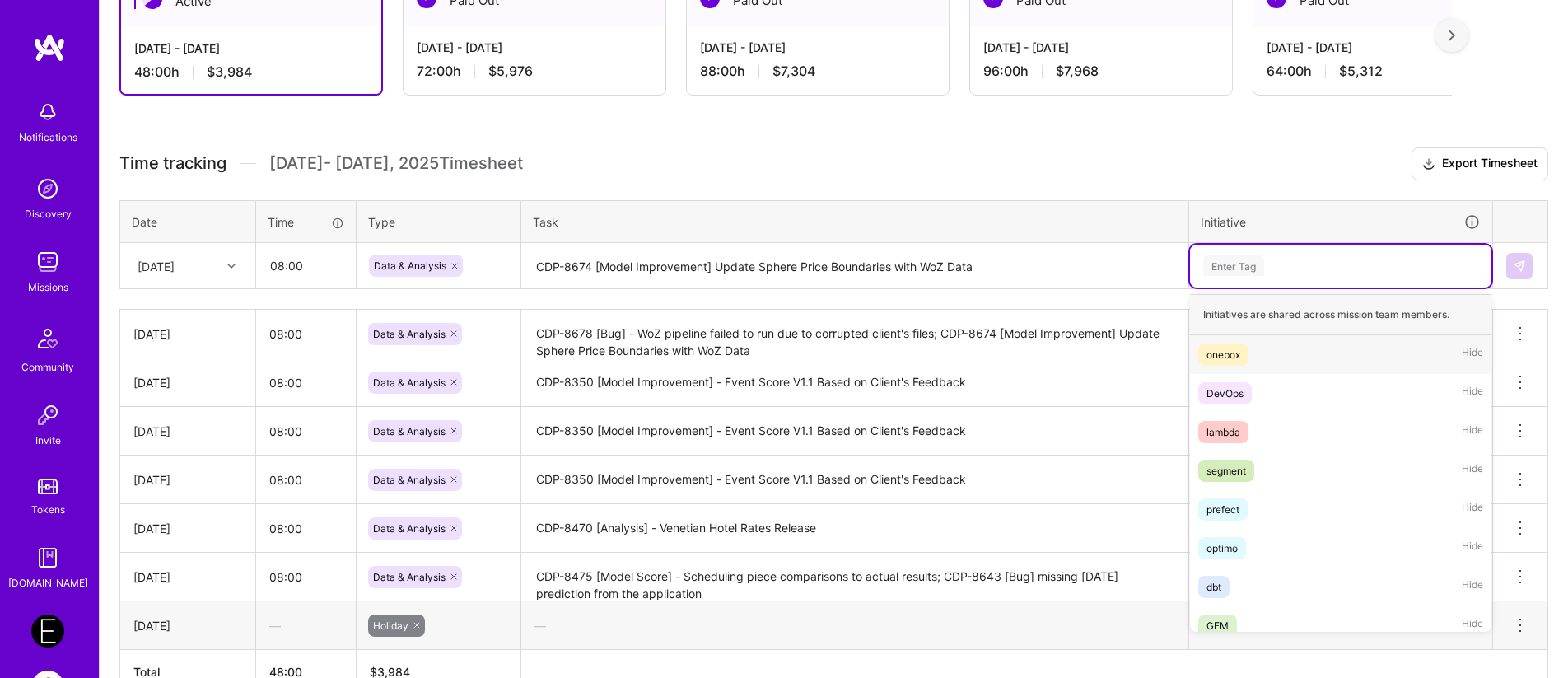
click at [1254, 263] on div "Enter Tag" at bounding box center [1233, 265] width 61 height 25
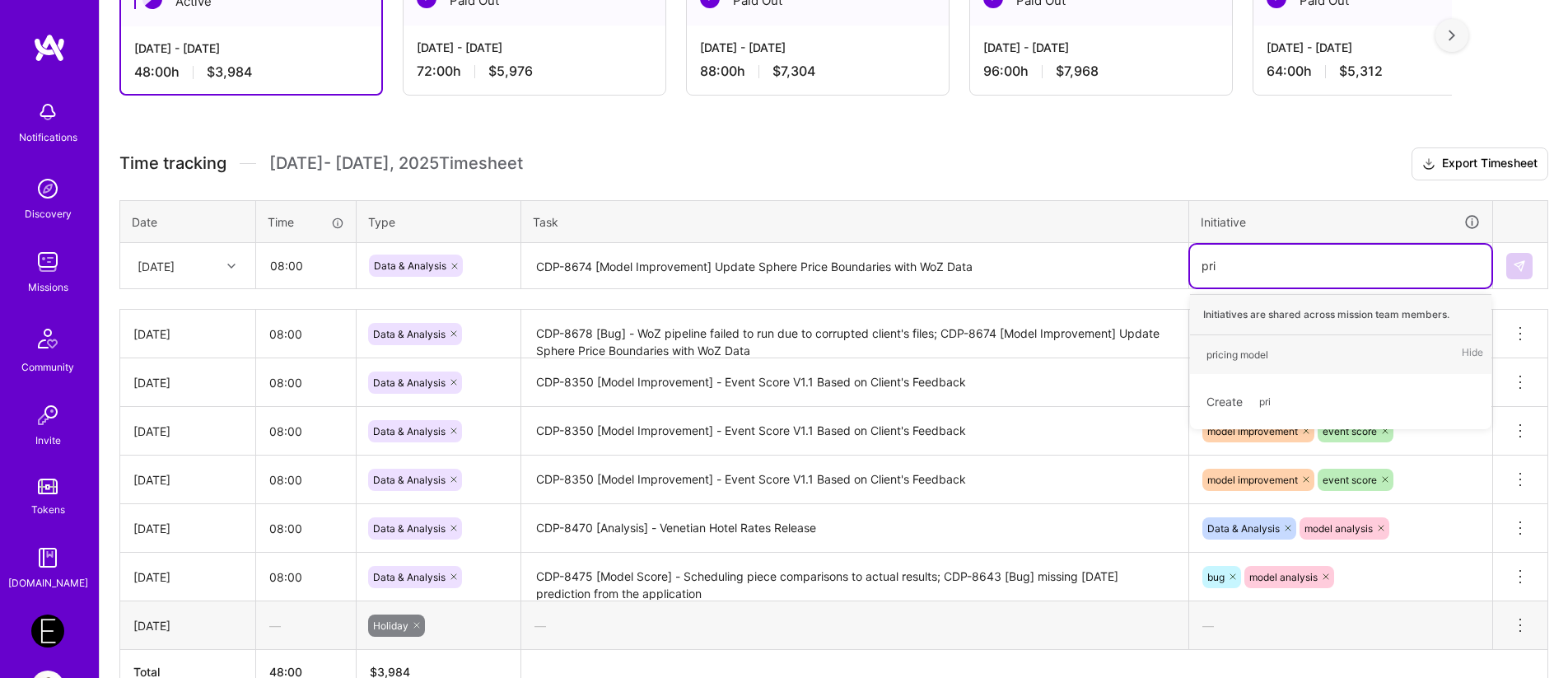
type input "pric"
click at [1232, 359] on div "pricing model" at bounding box center [1238, 355] width 62 height 17
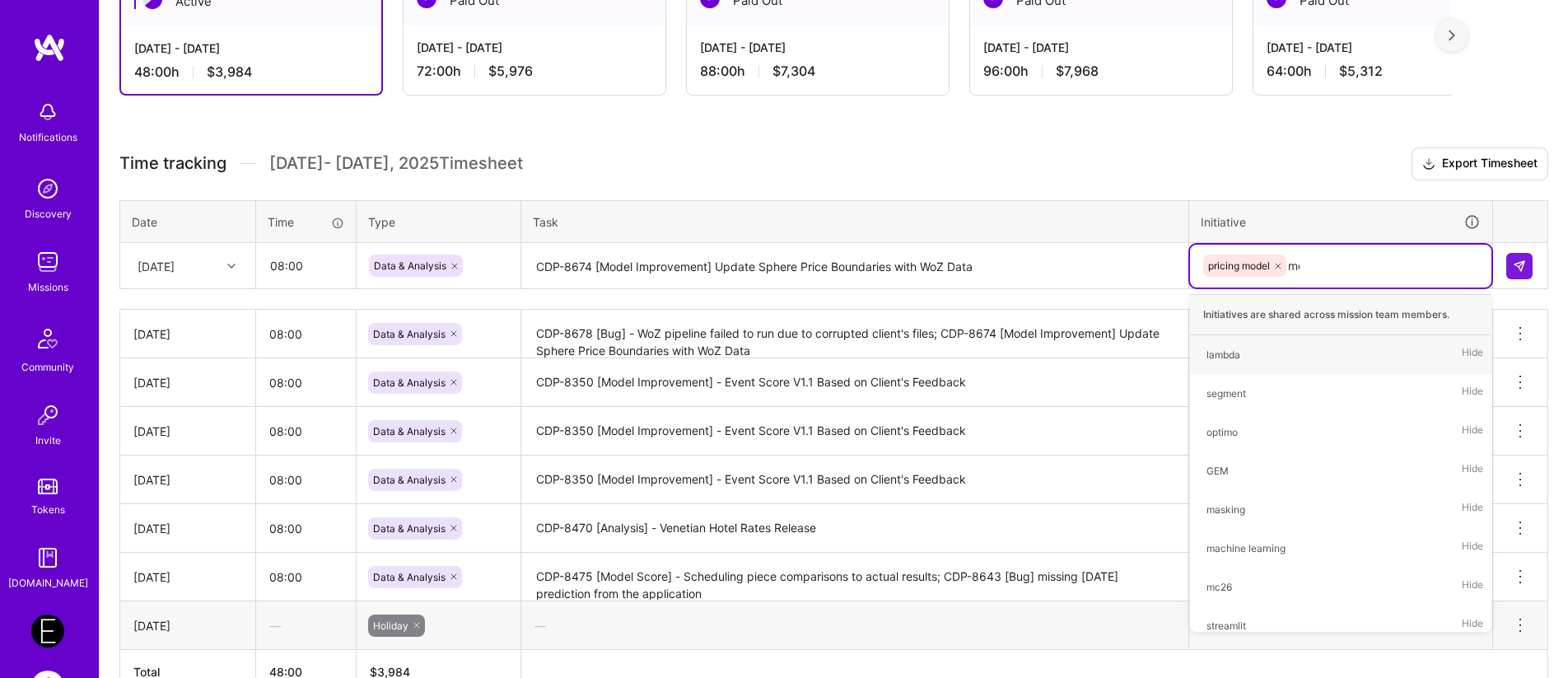
type input "mod"
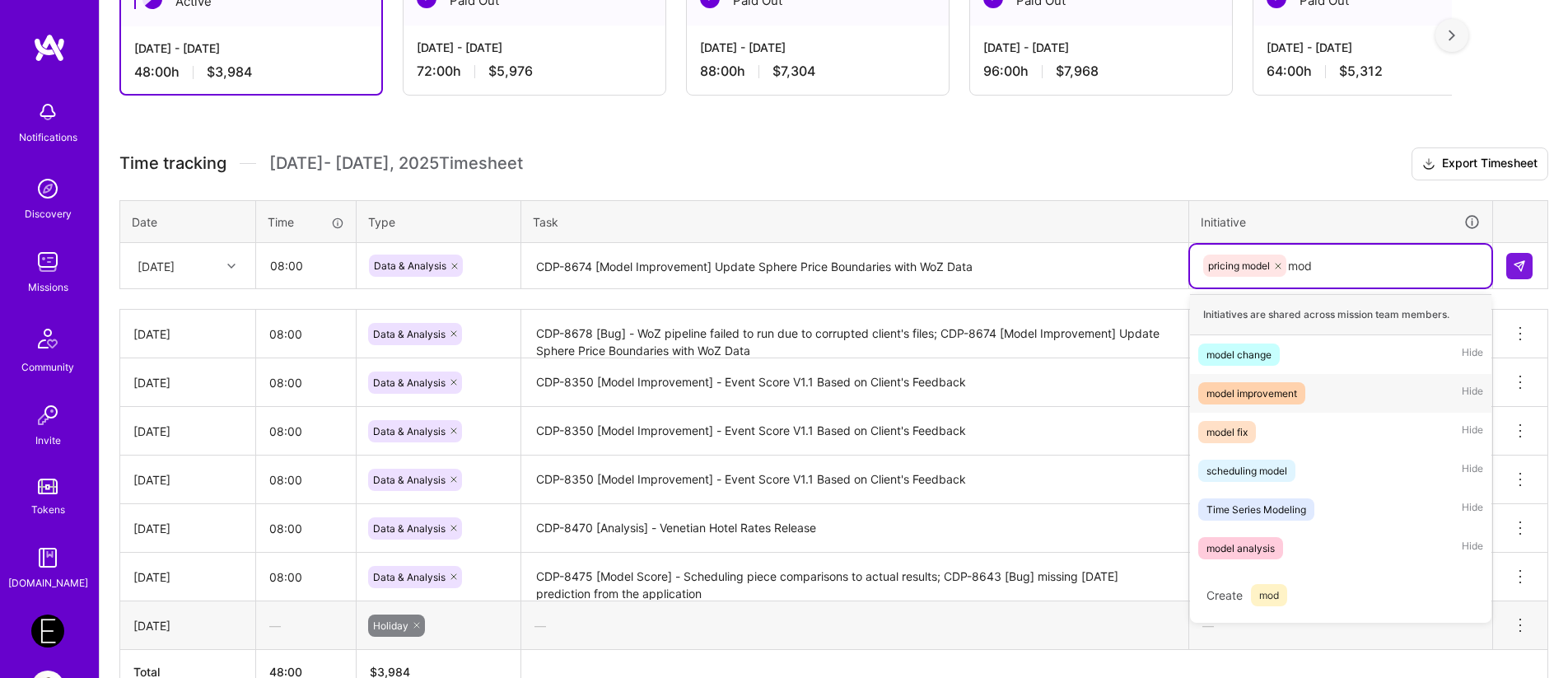
click at [1242, 401] on div "model improvement" at bounding box center [1252, 393] width 91 height 17
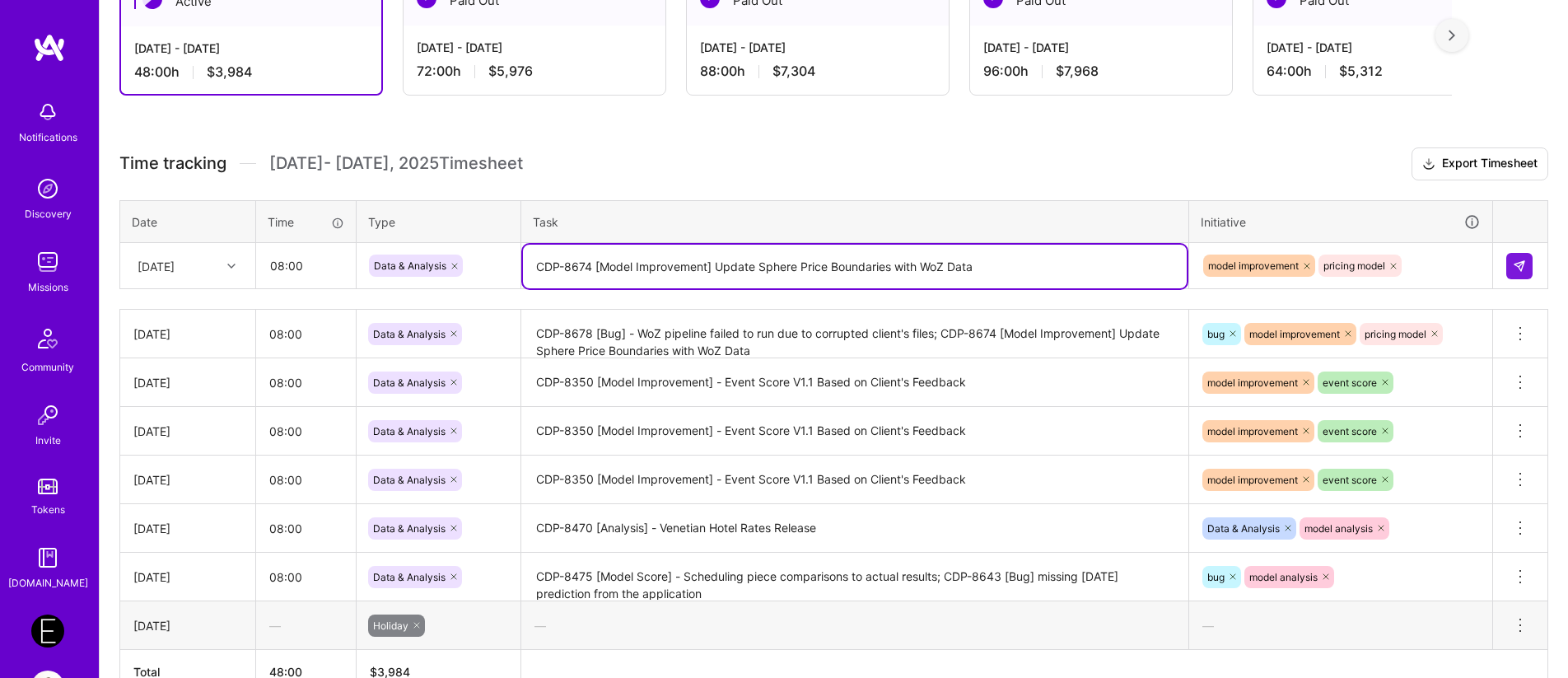
click at [1025, 247] on textarea "CDP-8674 [Model Improvement] Update Sphere Price Boundaries with WoZ Data" at bounding box center [855, 266] width 664 height 43
type textarea "CDP-8674 [Model Improvement] Update Sphere Price Boundaries with WoZ Data"
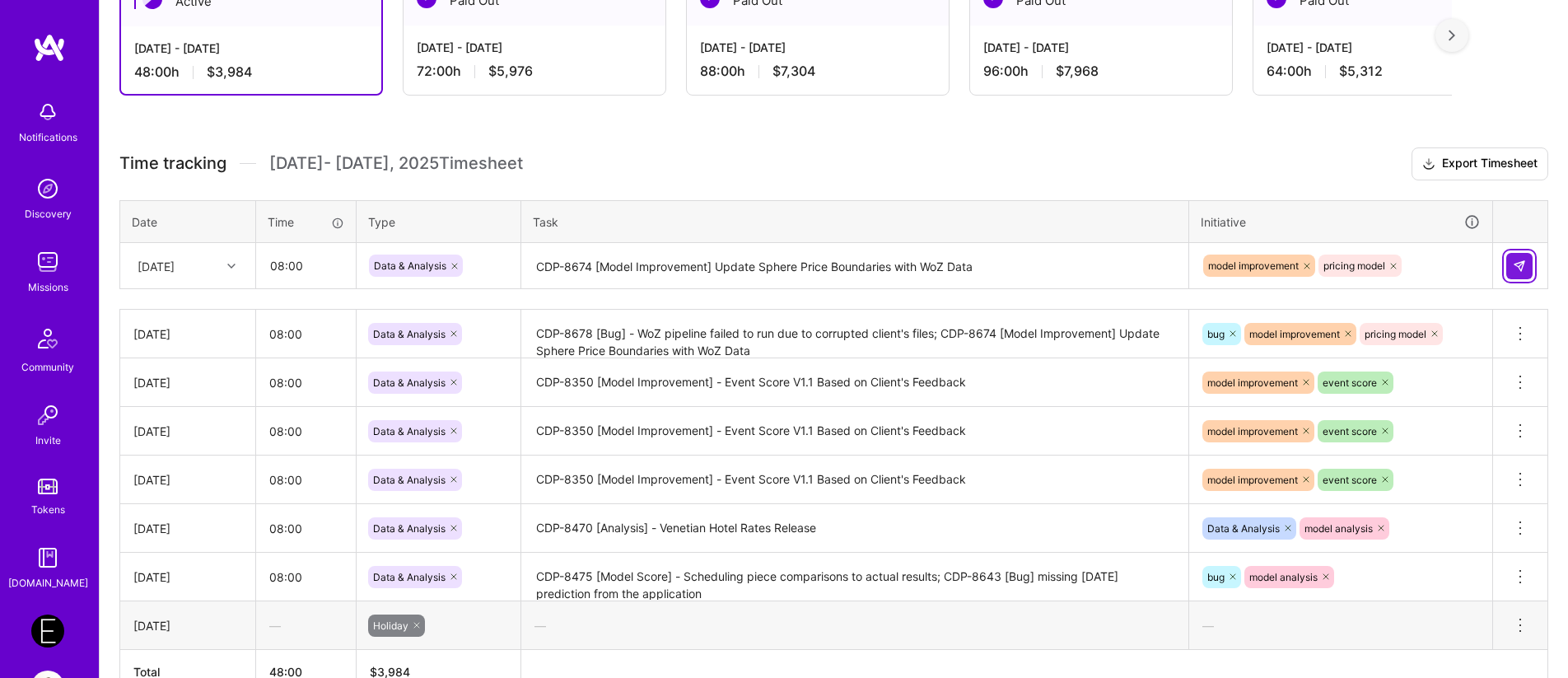
click at [1527, 268] on button at bounding box center [1519, 266] width 26 height 26
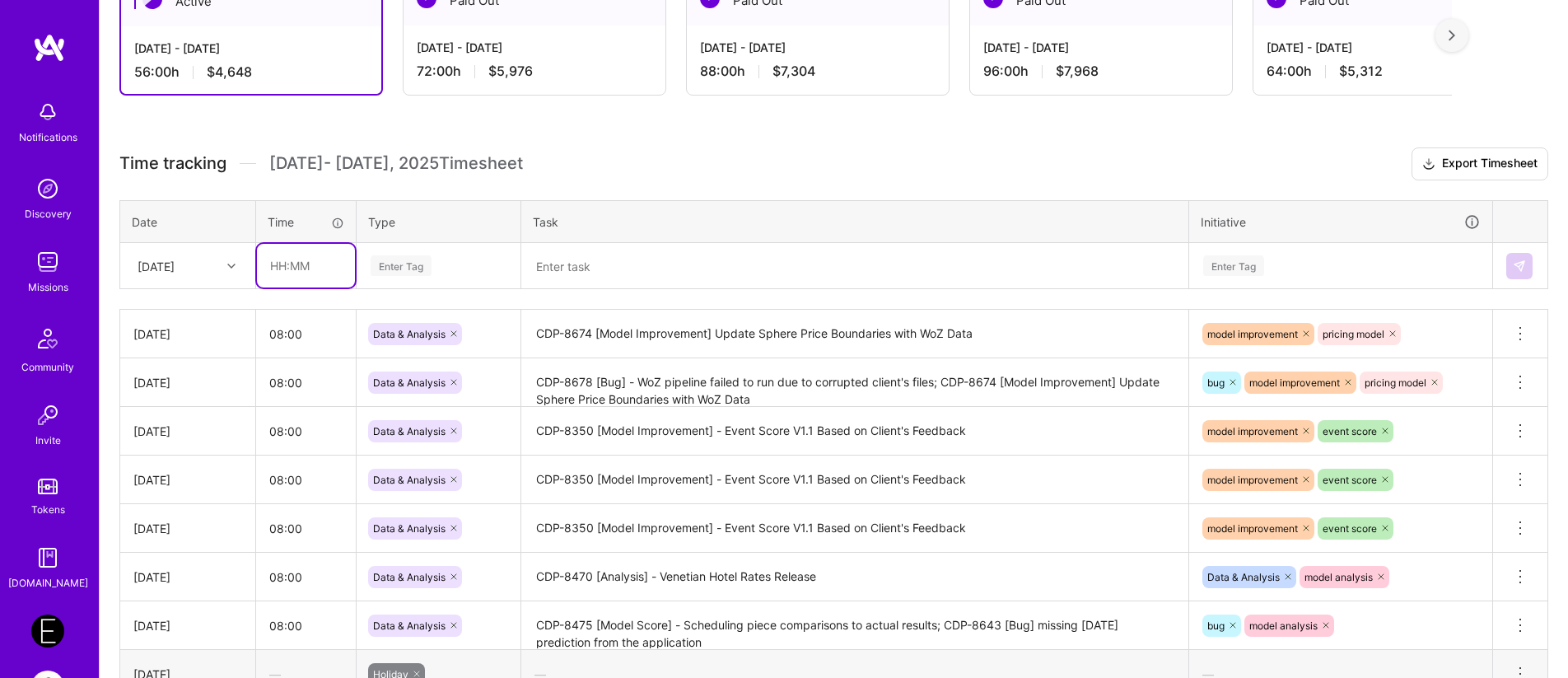
click at [295, 263] on input "text" at bounding box center [305, 266] width 98 height 43
type input "08:00"
click at [229, 273] on div at bounding box center [233, 266] width 25 height 22
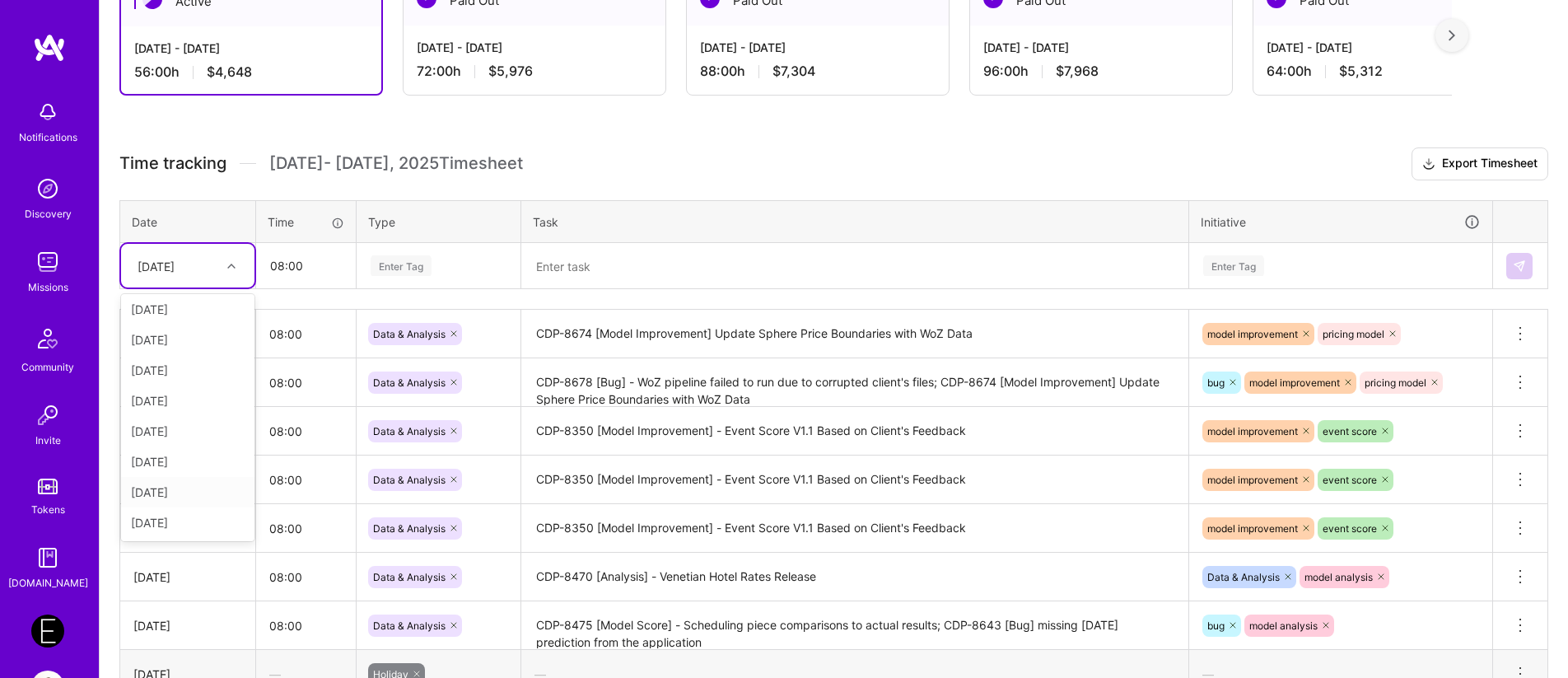
click at [192, 496] on div "[DATE]" at bounding box center [187, 492] width 133 height 30
click at [417, 273] on div "Enter Tag" at bounding box center [401, 265] width 61 height 25
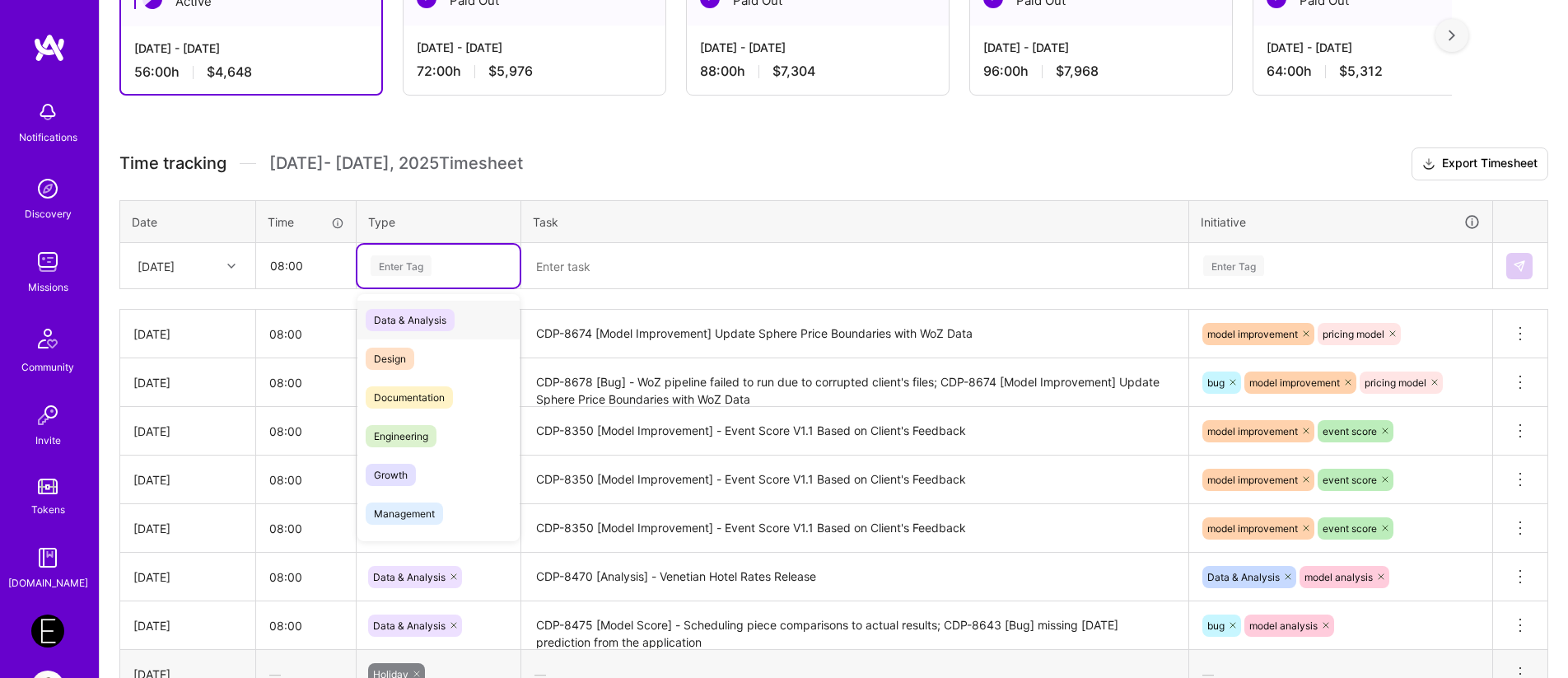
click at [413, 326] on span "Data & Analysis" at bounding box center [410, 321] width 89 height 23
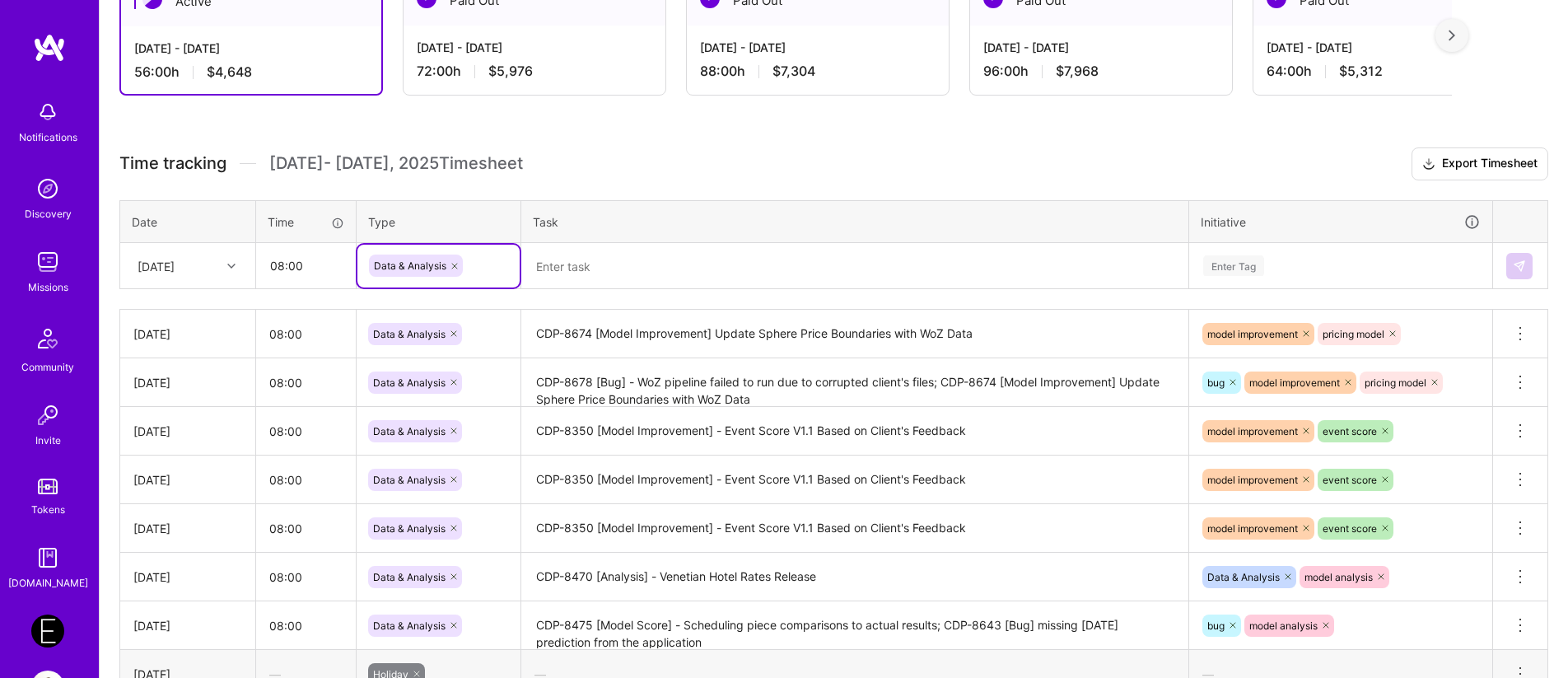
click at [572, 267] on textarea at bounding box center [855, 266] width 664 height 43
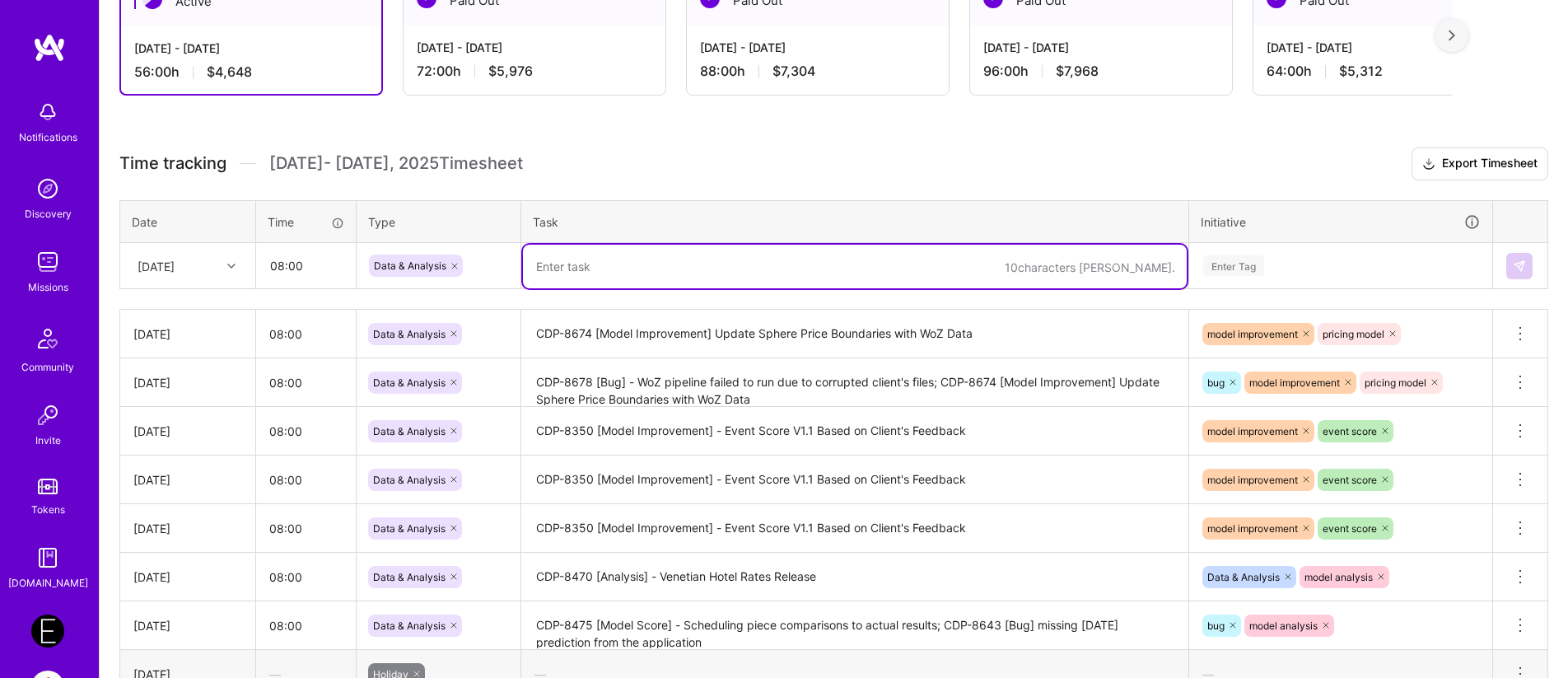
paste textarea "Update ToScore with Price Point"
type textarea "CDP-8684 [Model Improvement] - Update ToScore with Price Point"
click at [1217, 256] on div "Enter Tag" at bounding box center [1233, 265] width 61 height 25
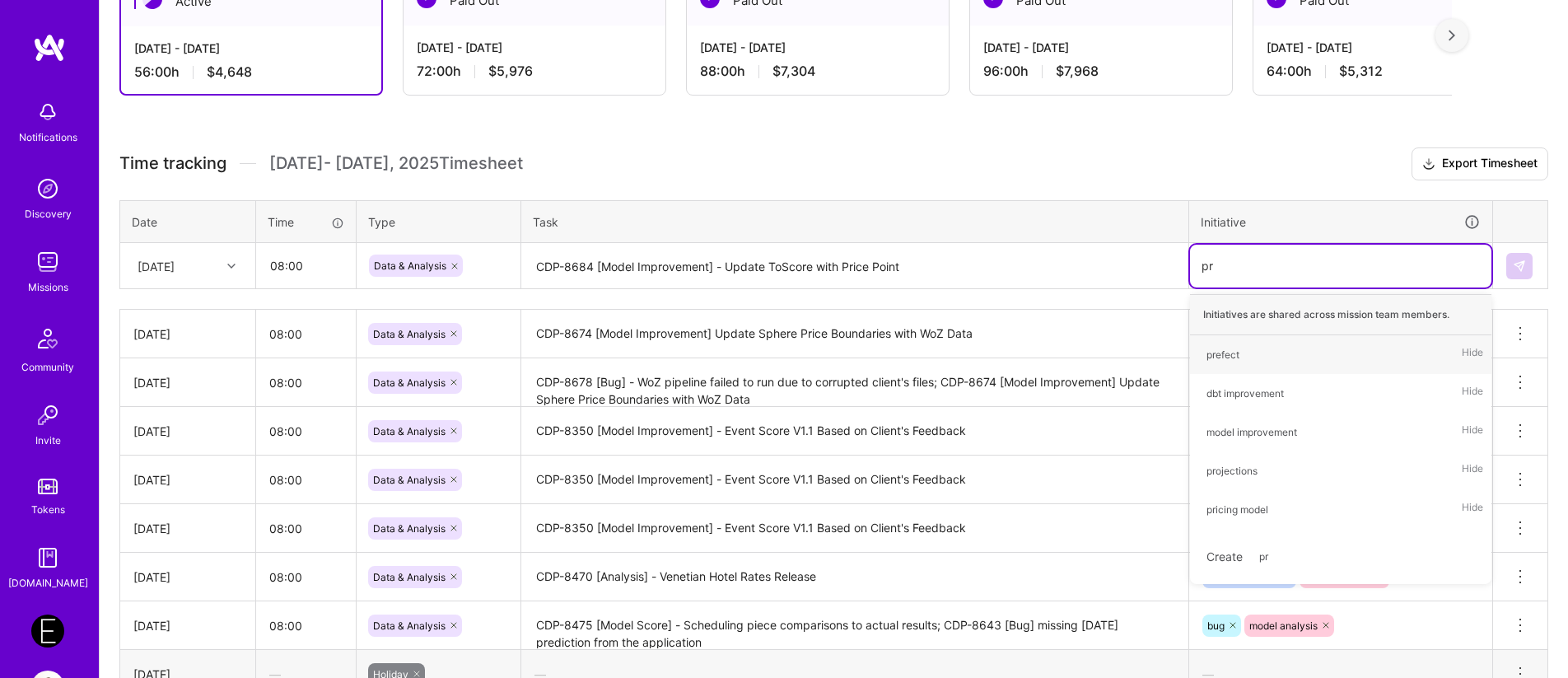
type input "pri"
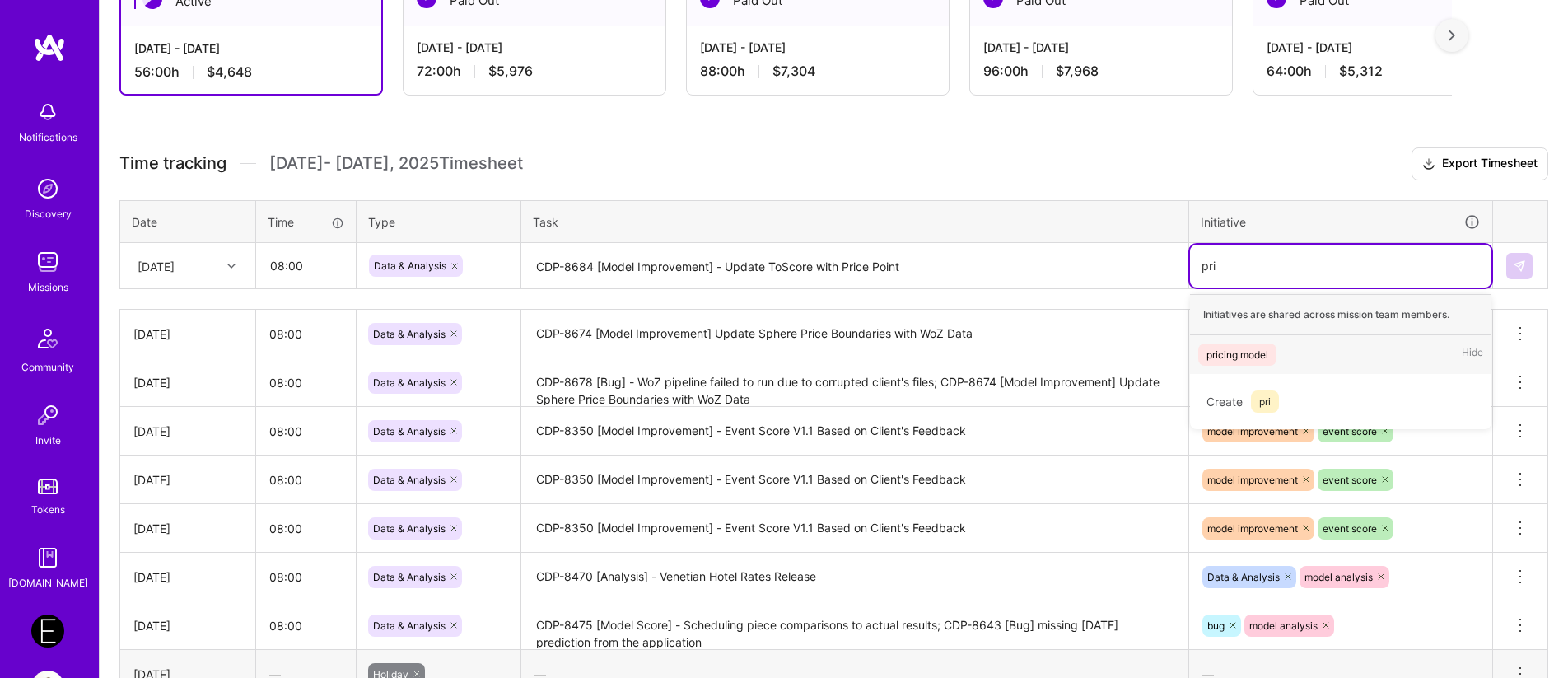
click at [1252, 349] on div "pricing model" at bounding box center [1238, 355] width 62 height 17
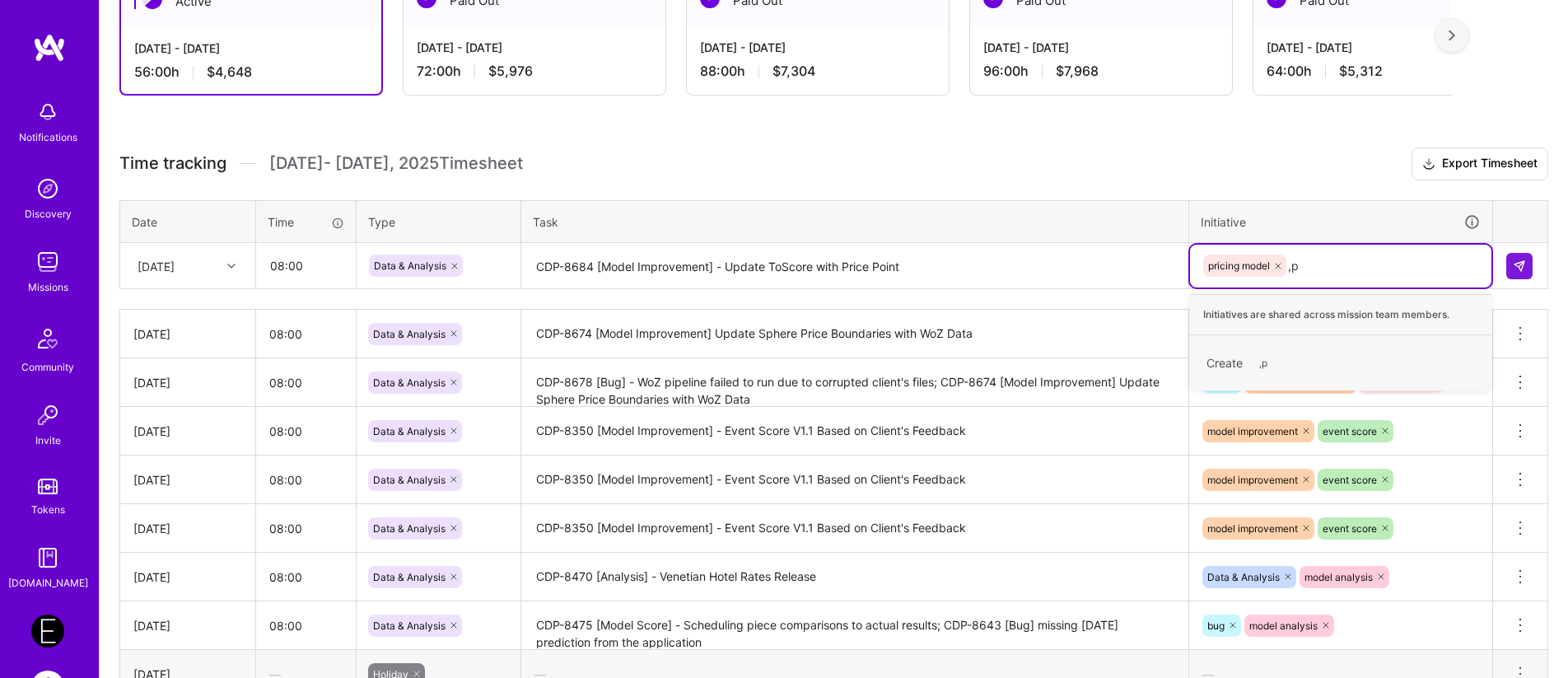
type input ","
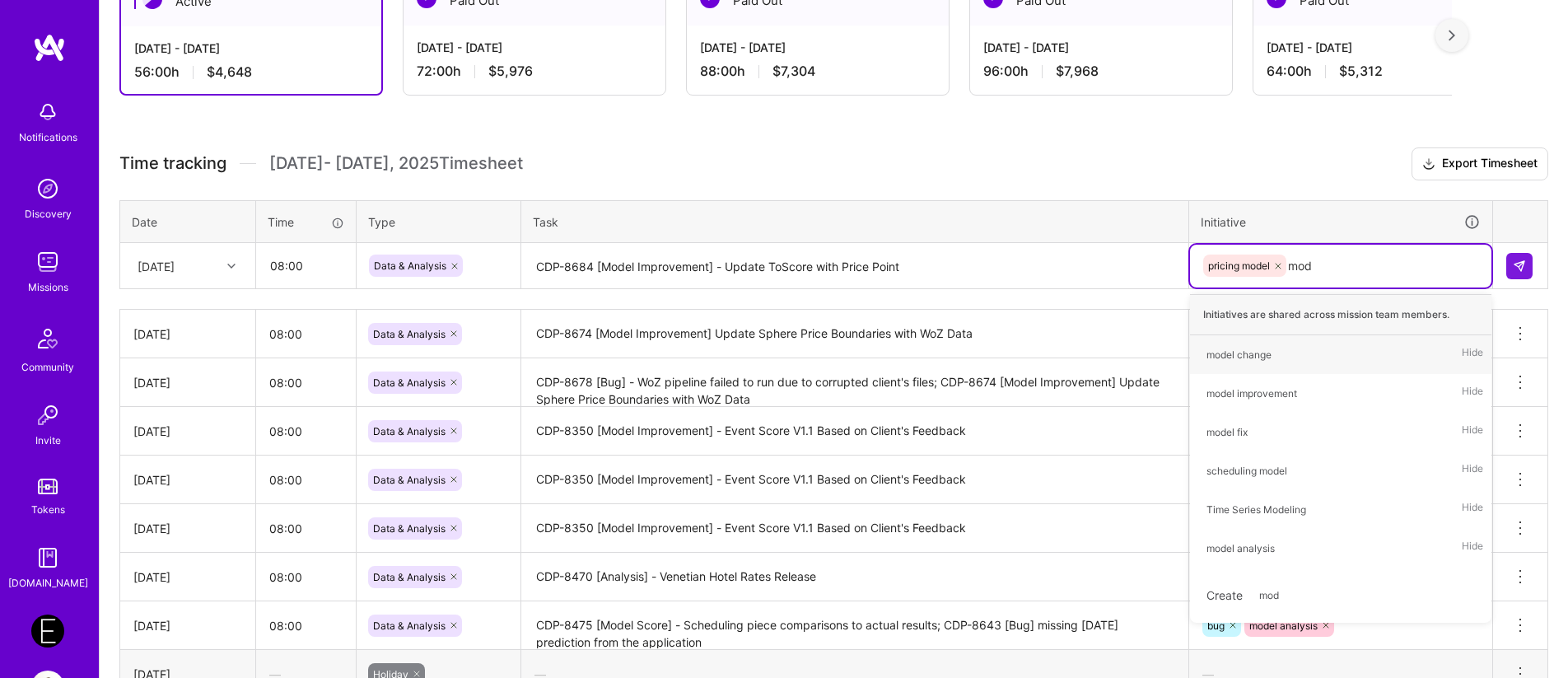
type input "mode"
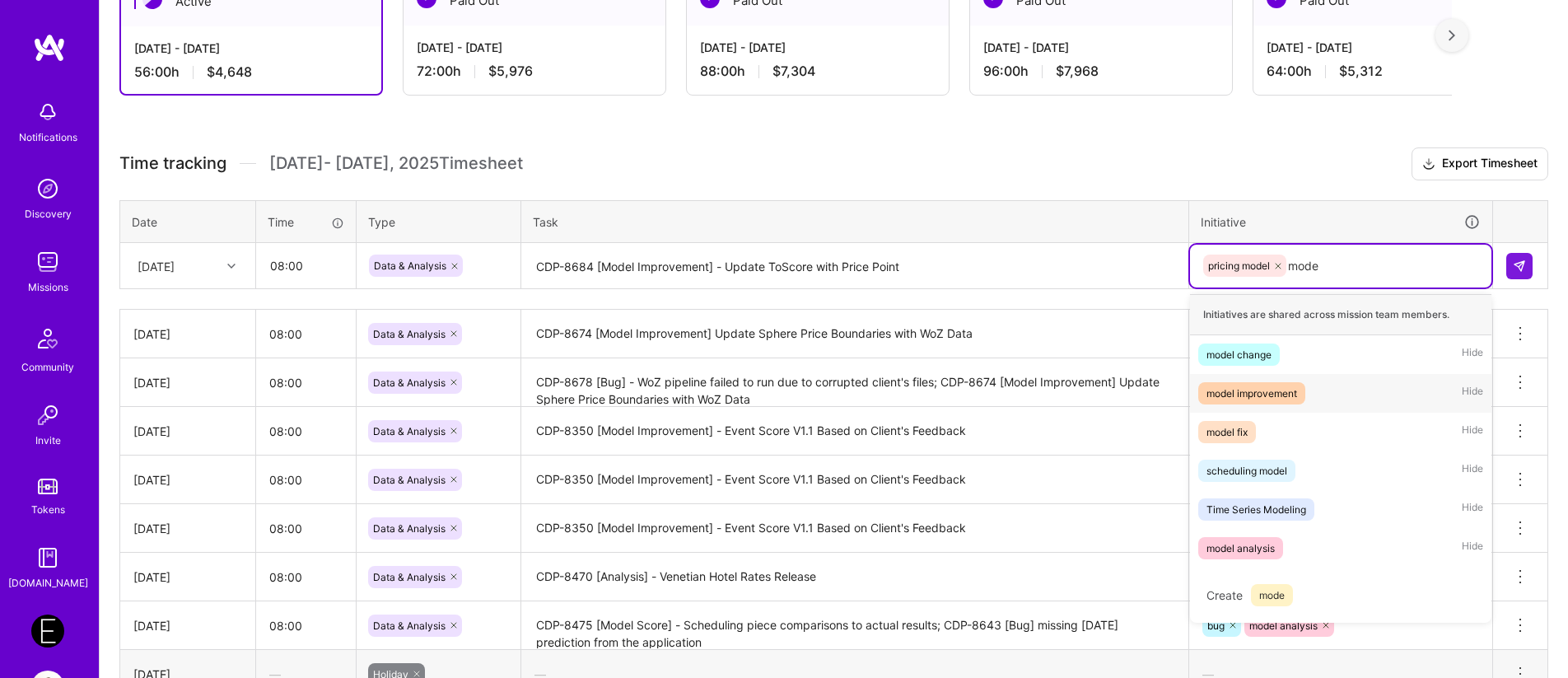
click at [1225, 400] on div "model improvement" at bounding box center [1252, 393] width 91 height 17
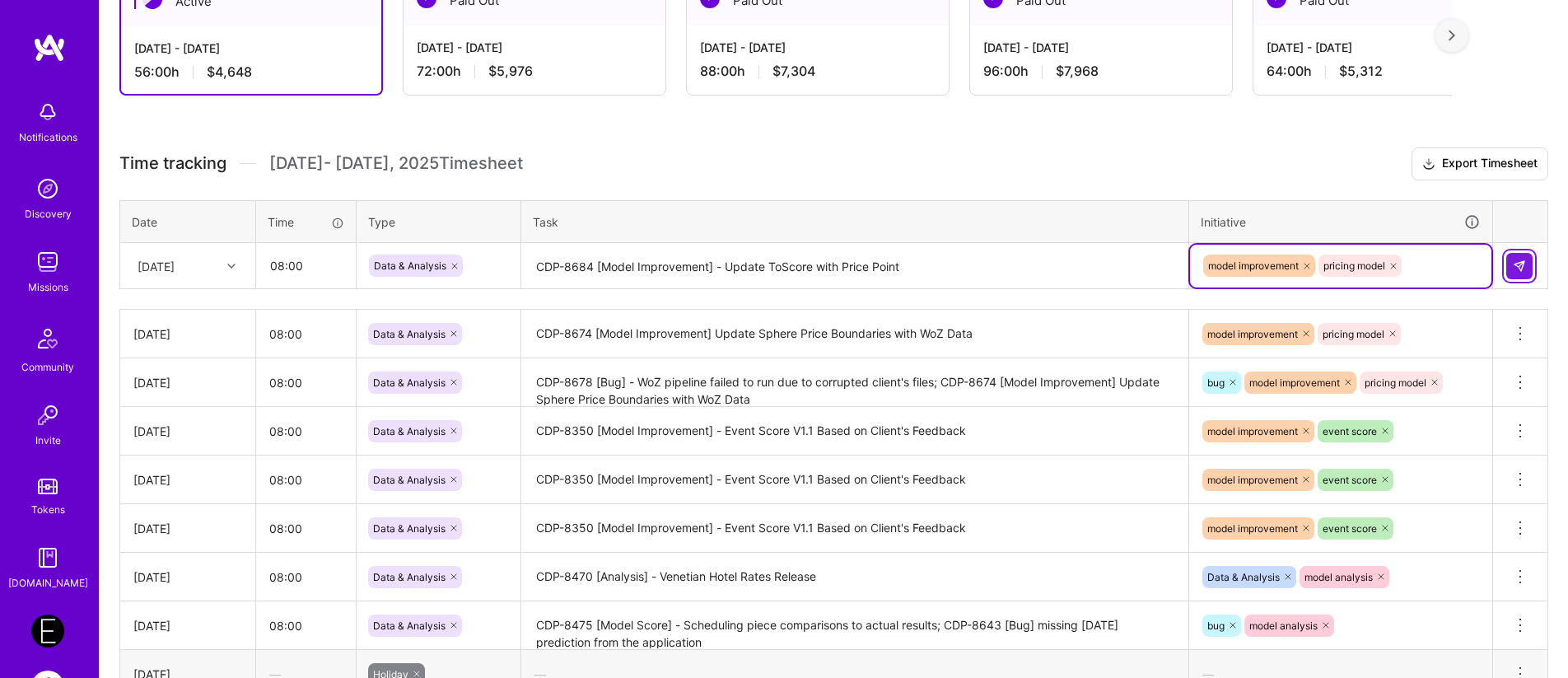
click at [1519, 263] on img at bounding box center [1519, 266] width 13 height 13
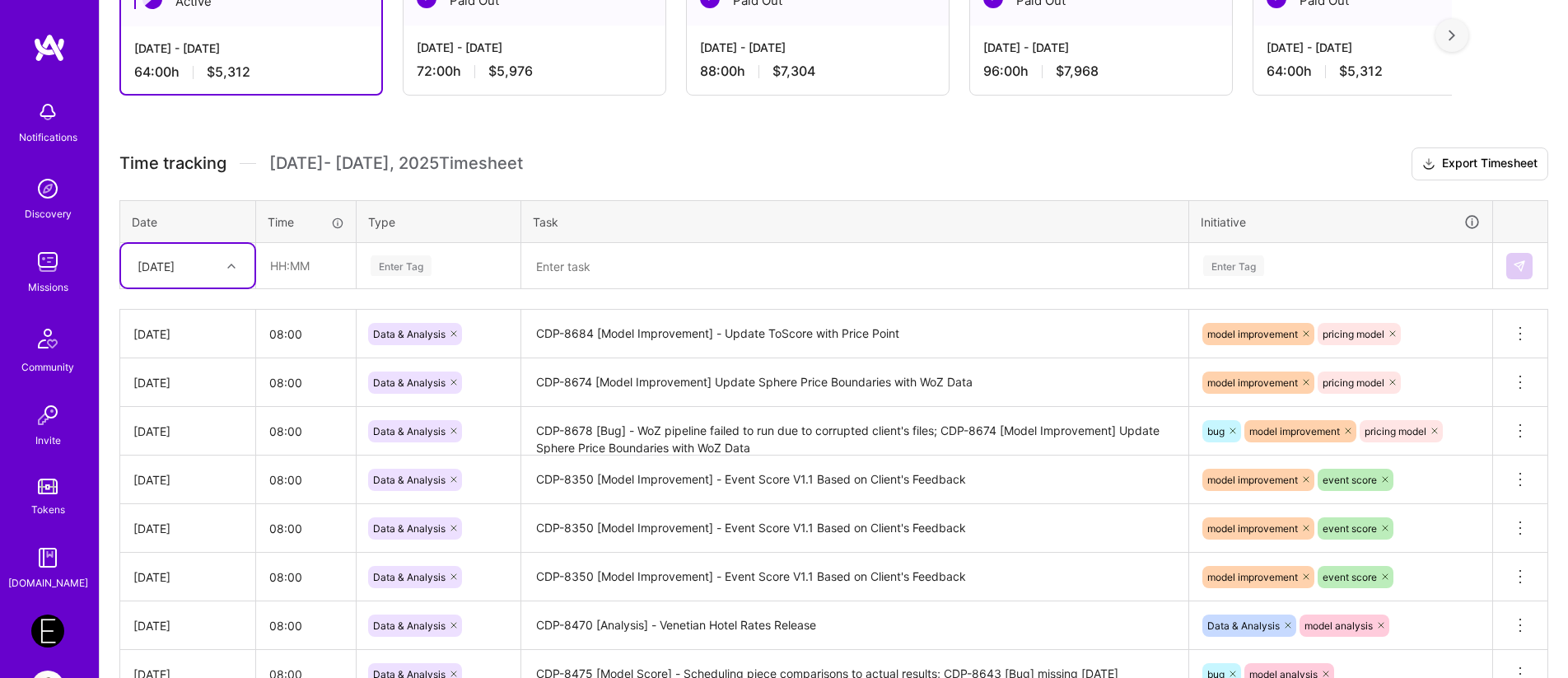
click at [236, 263] on div at bounding box center [233, 266] width 25 height 22
click at [170, 517] on div "[DATE]" at bounding box center [187, 522] width 133 height 30
click at [271, 274] on input "text" at bounding box center [305, 266] width 98 height 43
type input "08:00"
click at [387, 262] on div "Enter Tag" at bounding box center [401, 265] width 61 height 25
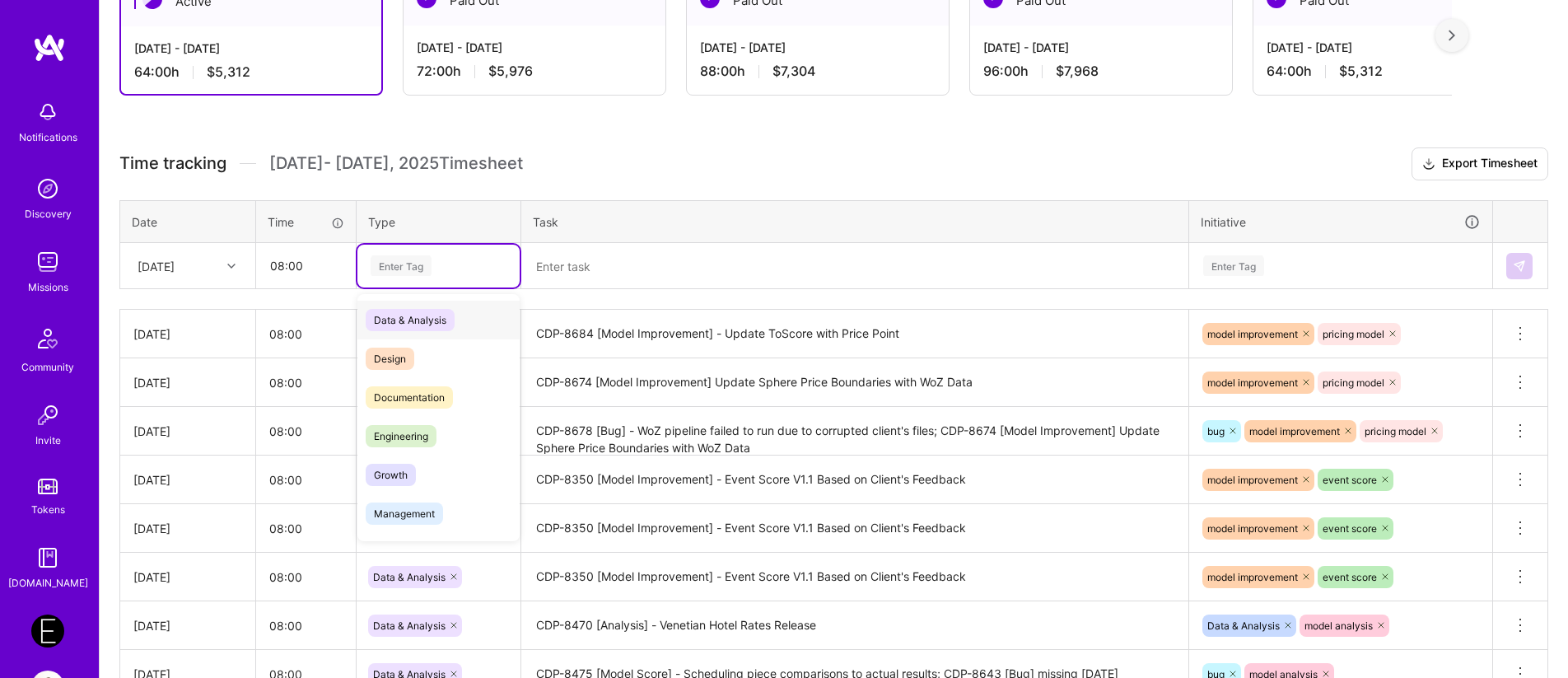
click at [391, 324] on span "Data & Analysis" at bounding box center [410, 321] width 89 height 23
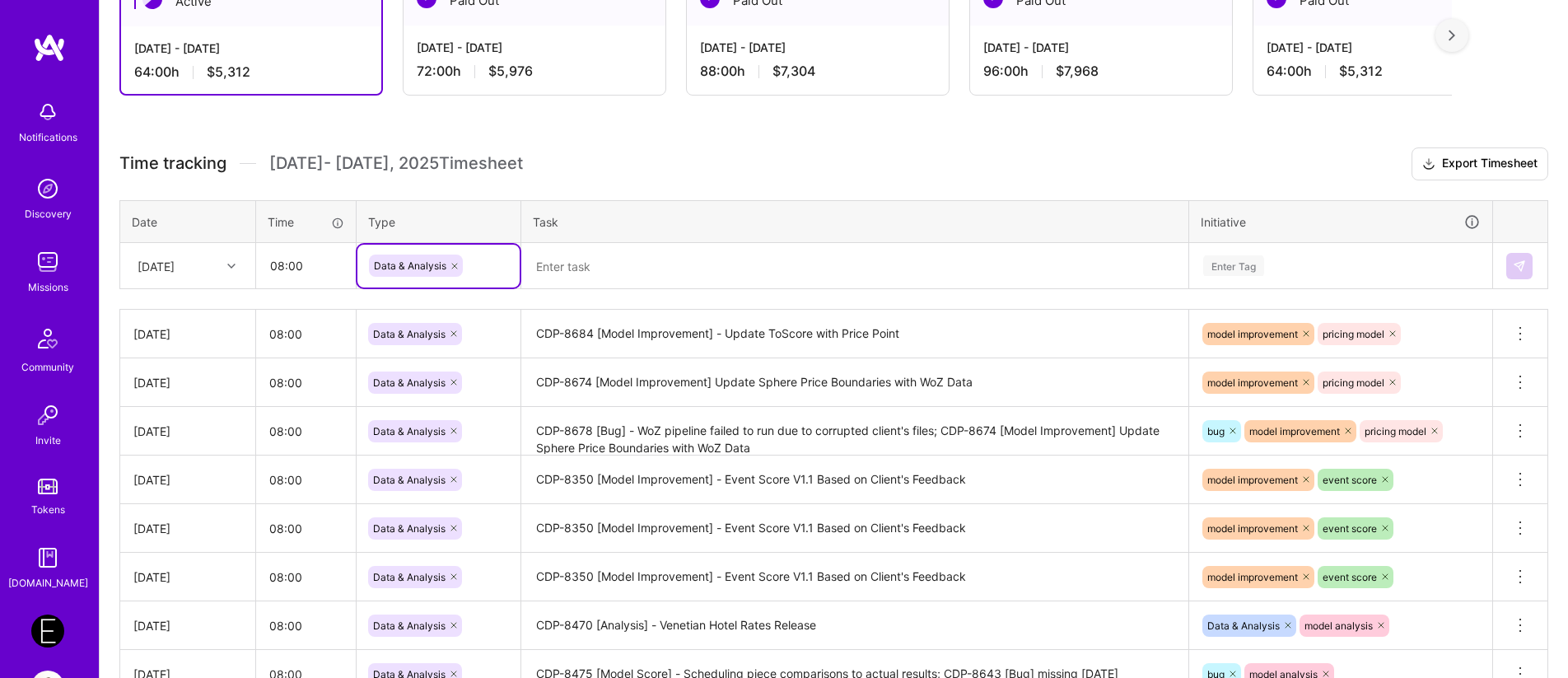
click at [680, 273] on textarea at bounding box center [855, 266] width 664 height 43
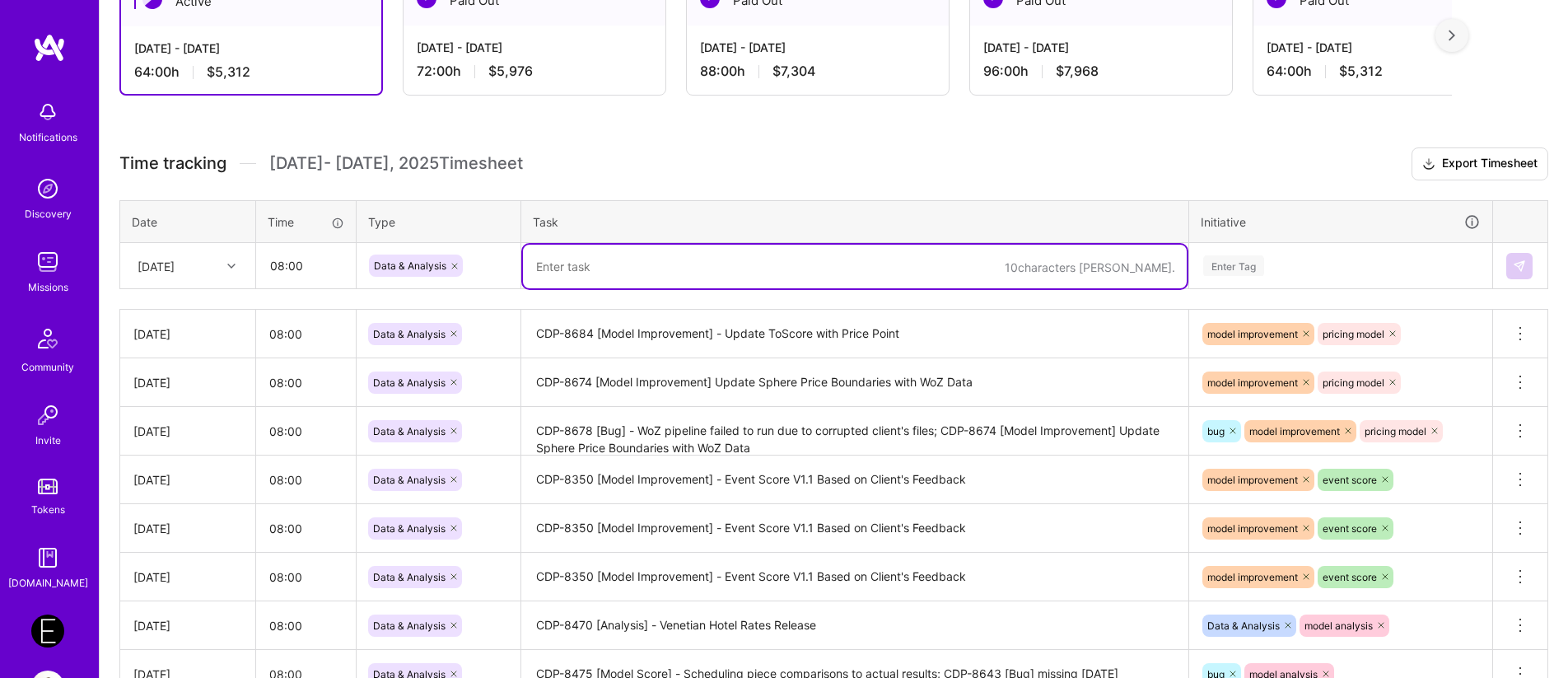
paste textarea "TIP-18968"
paste textarea "CDP-8689"
paste textarea "- Scheduling distribution across scheduling profiles"
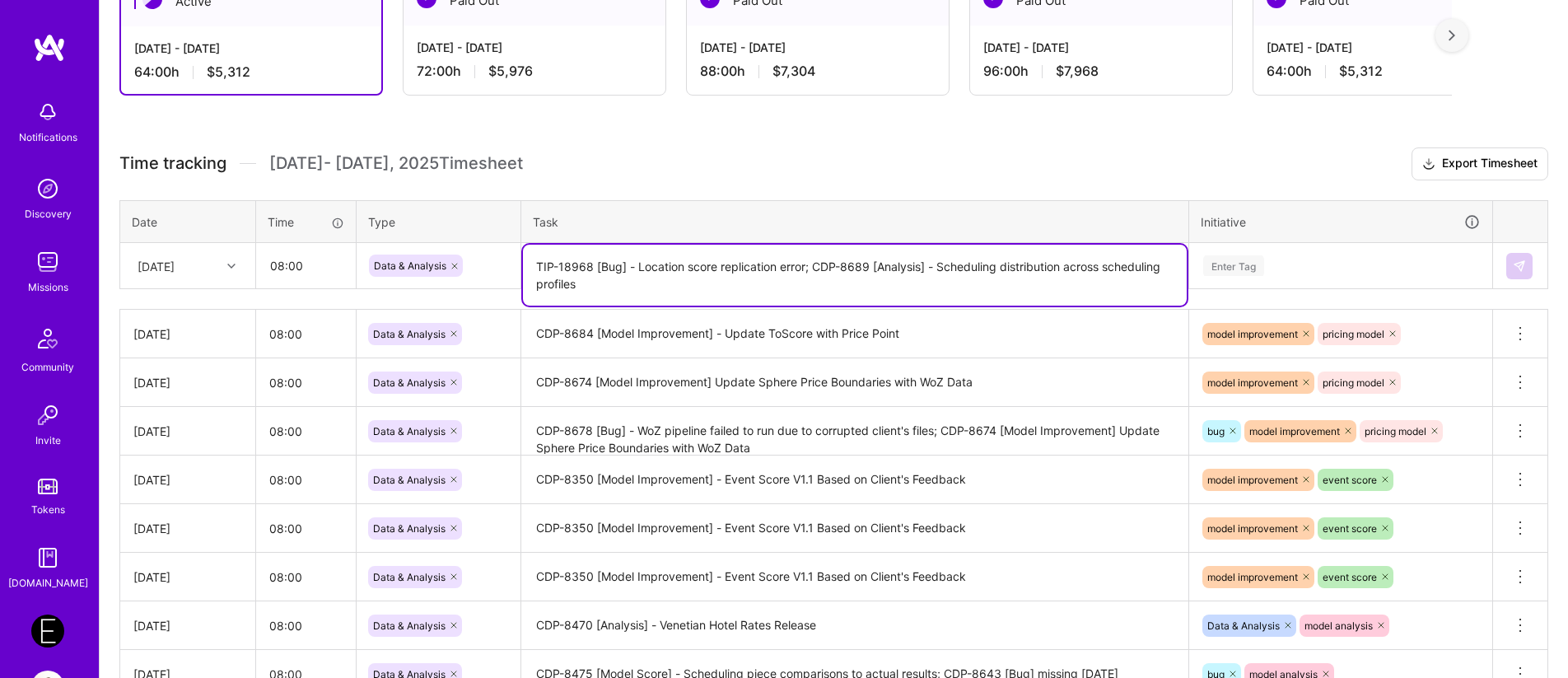
drag, startPoint x: 973, startPoint y: 270, endPoint x: 875, endPoint y: 267, distance: 98.0
type textarea "TIP-18968 [Bug] - Location score replication error; CDP-8689 [Analysis] - Sched…"
click at [1239, 267] on div "Enter Tag" at bounding box center [1233, 265] width 61 height 25
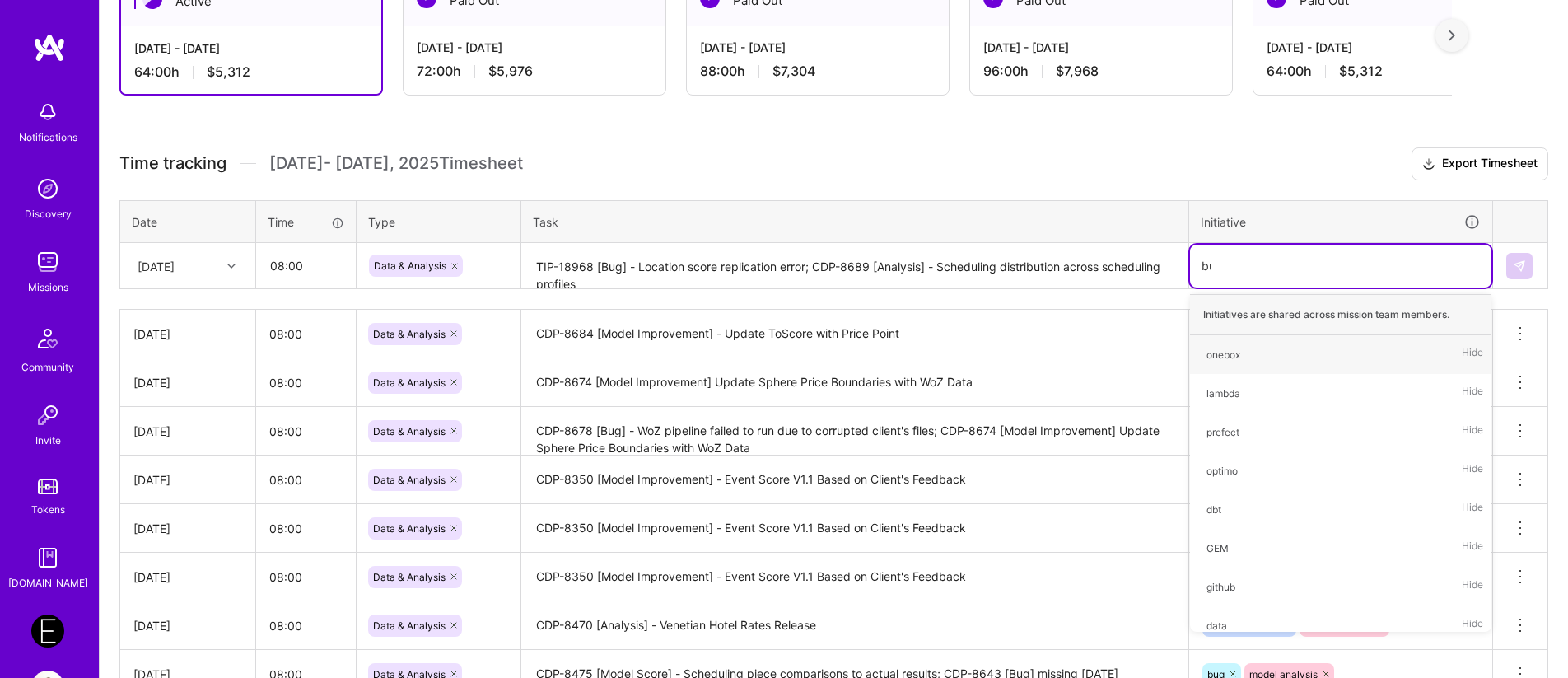
type input "bug"
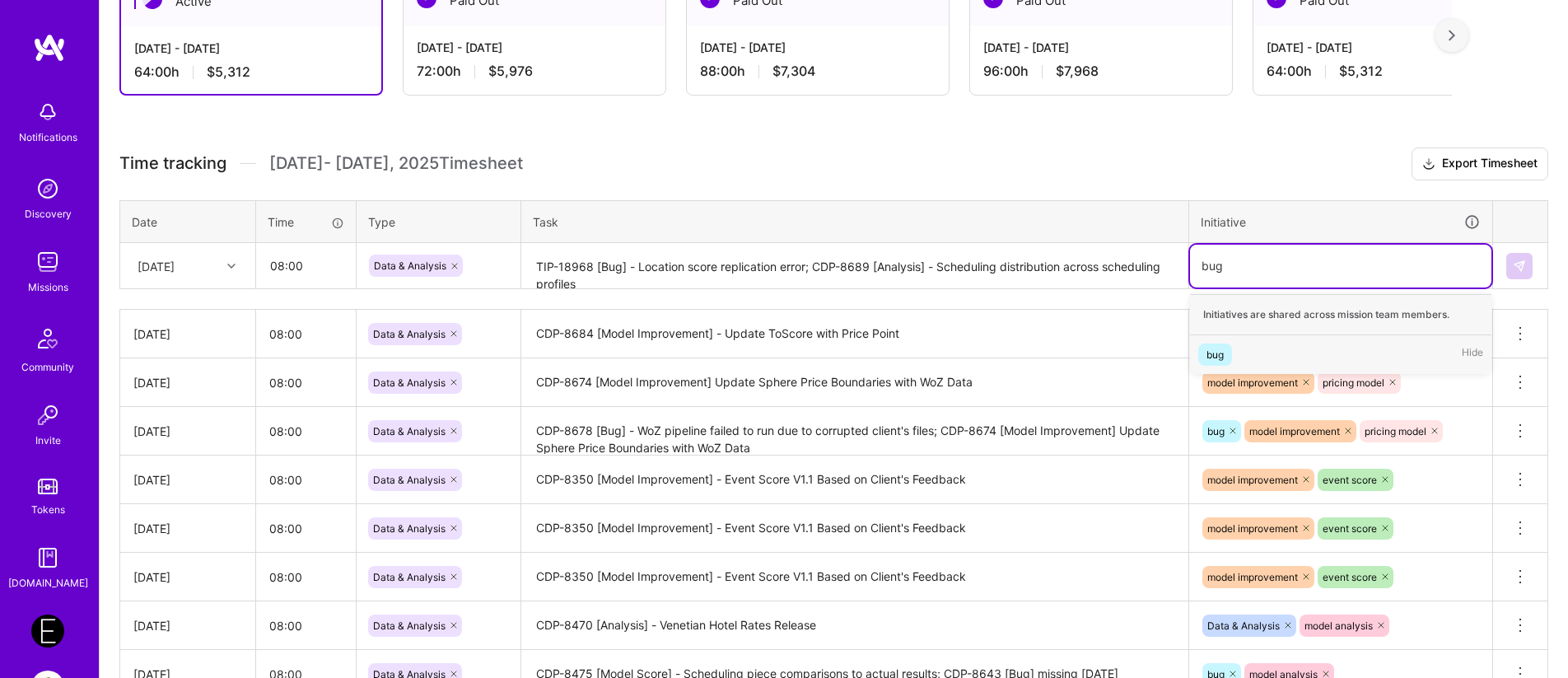
click at [1223, 355] on div "bug" at bounding box center [1215, 355] width 17 height 17
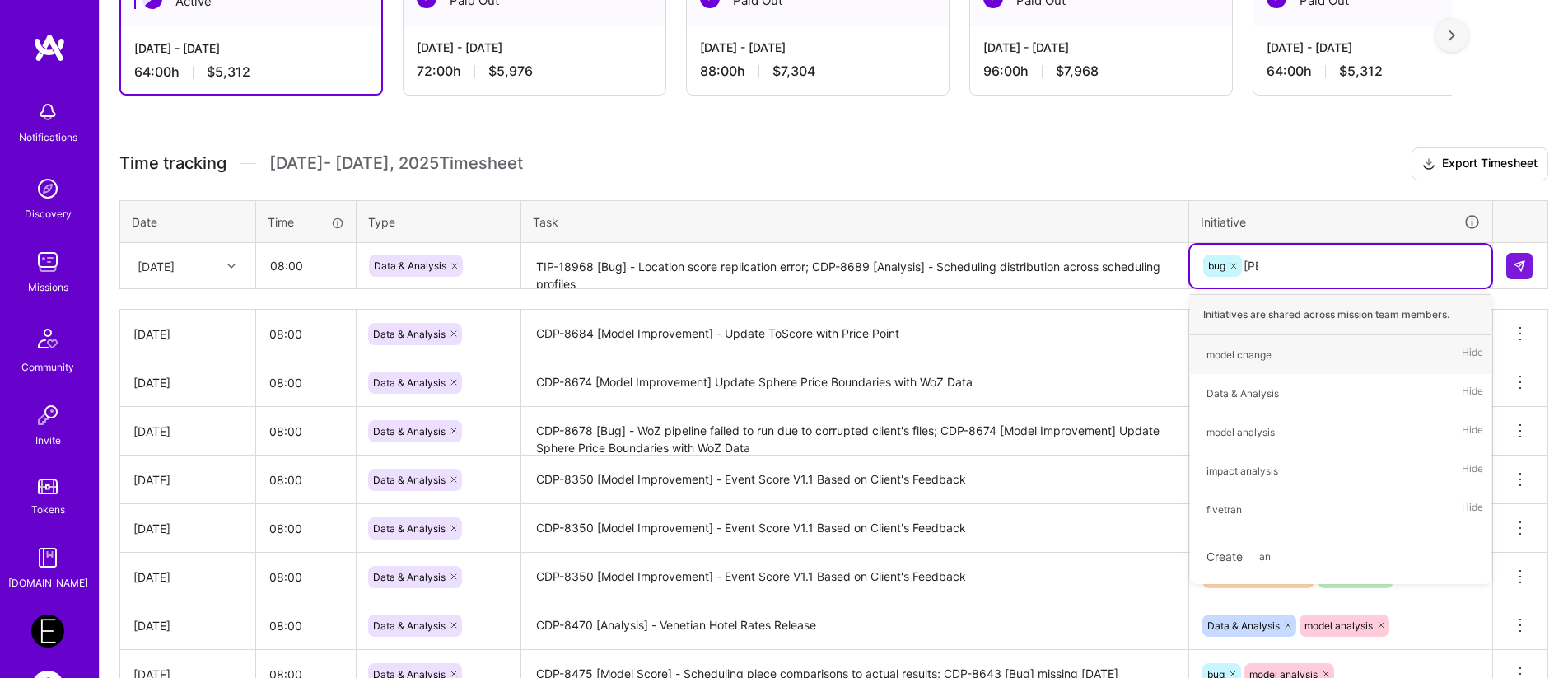
type input "anal"
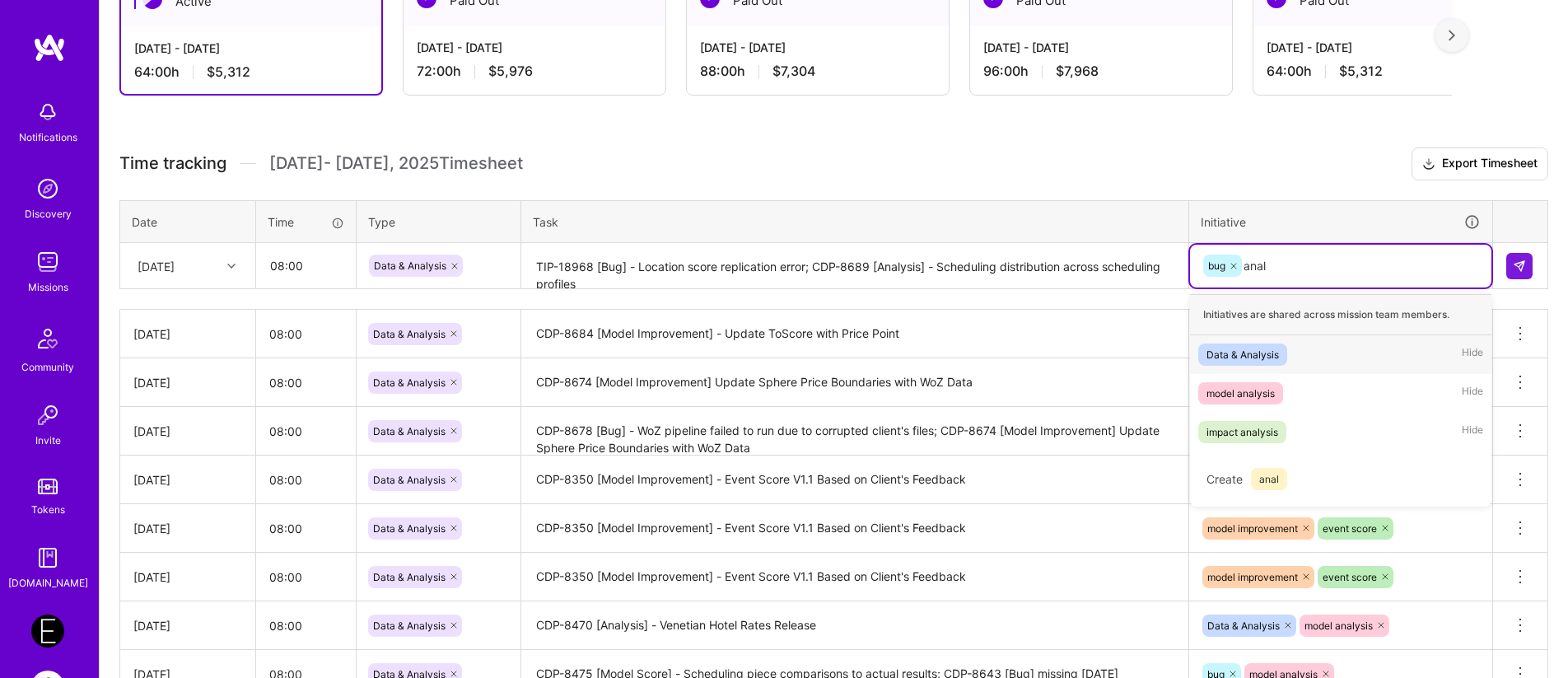
click at [1239, 358] on div "Data & Analysis" at bounding box center [1243, 355] width 73 height 17
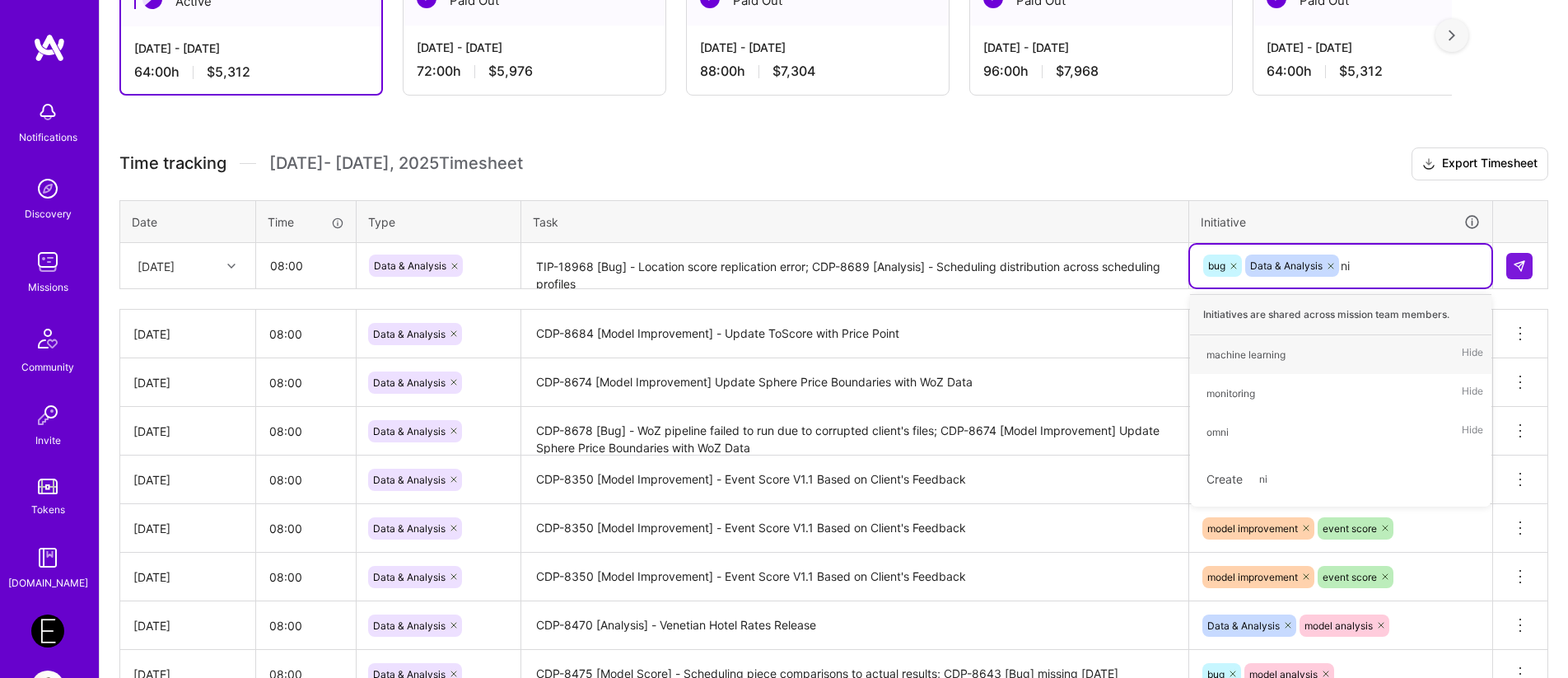
type input "n"
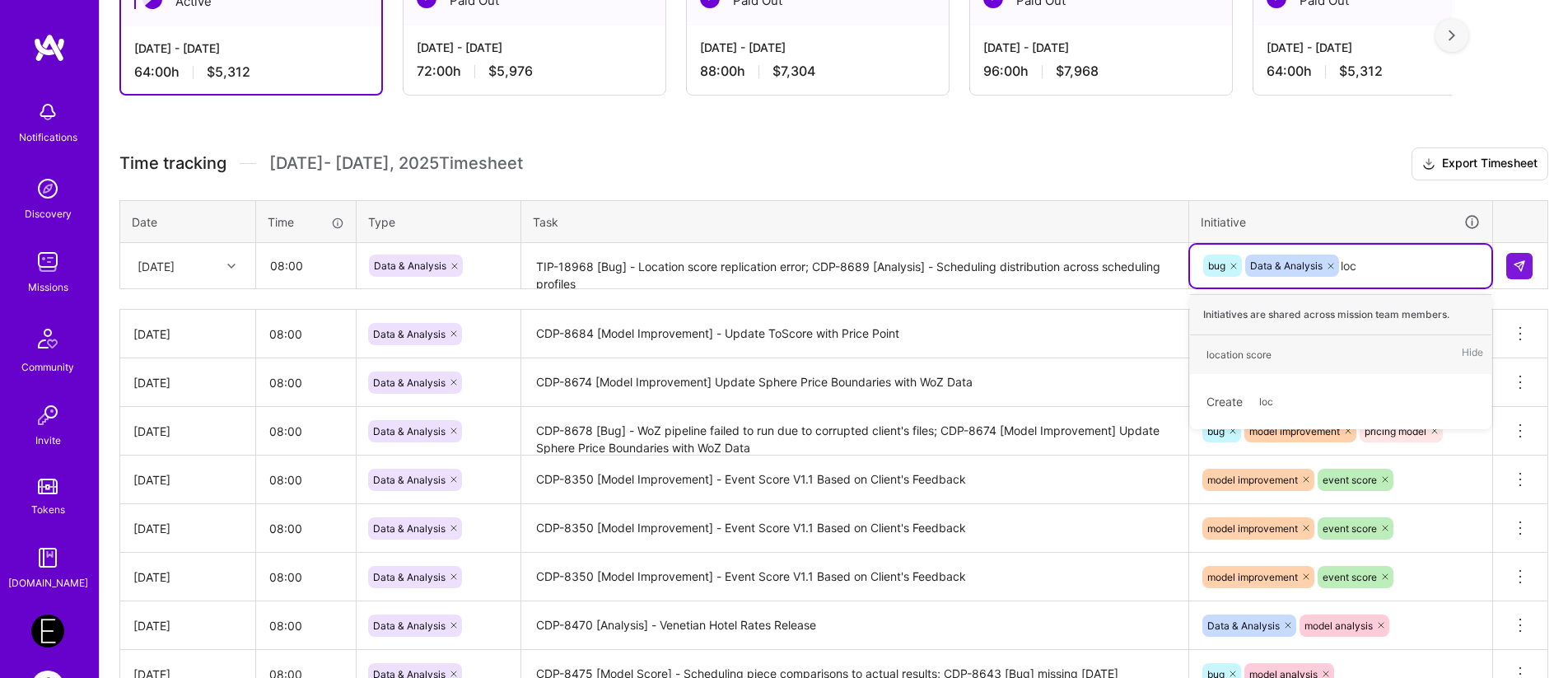
type input "loca"
click at [1232, 355] on div "location score" at bounding box center [1239, 355] width 65 height 17
type input "sch"
click at [1225, 361] on div "scheduling model" at bounding box center [1247, 355] width 81 height 17
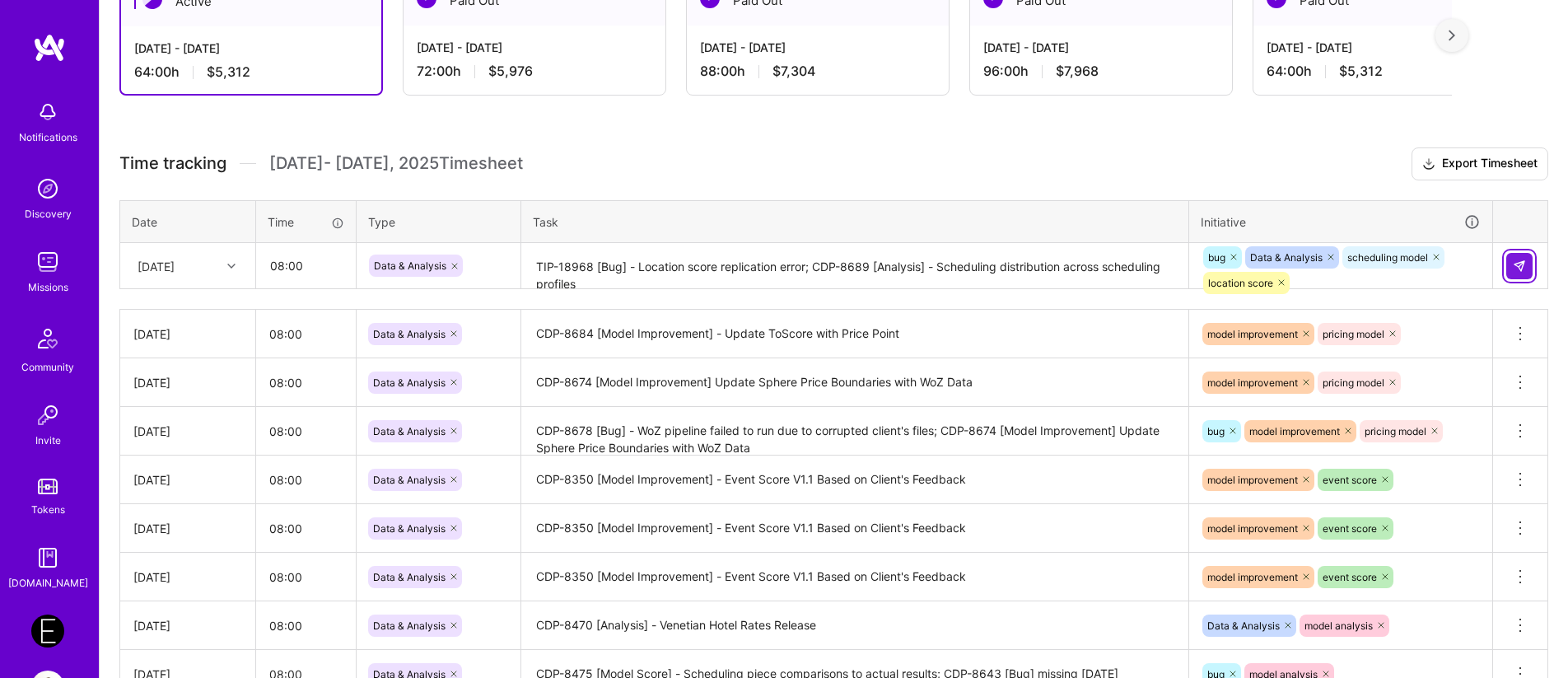
click at [1523, 273] on button at bounding box center [1519, 266] width 26 height 26
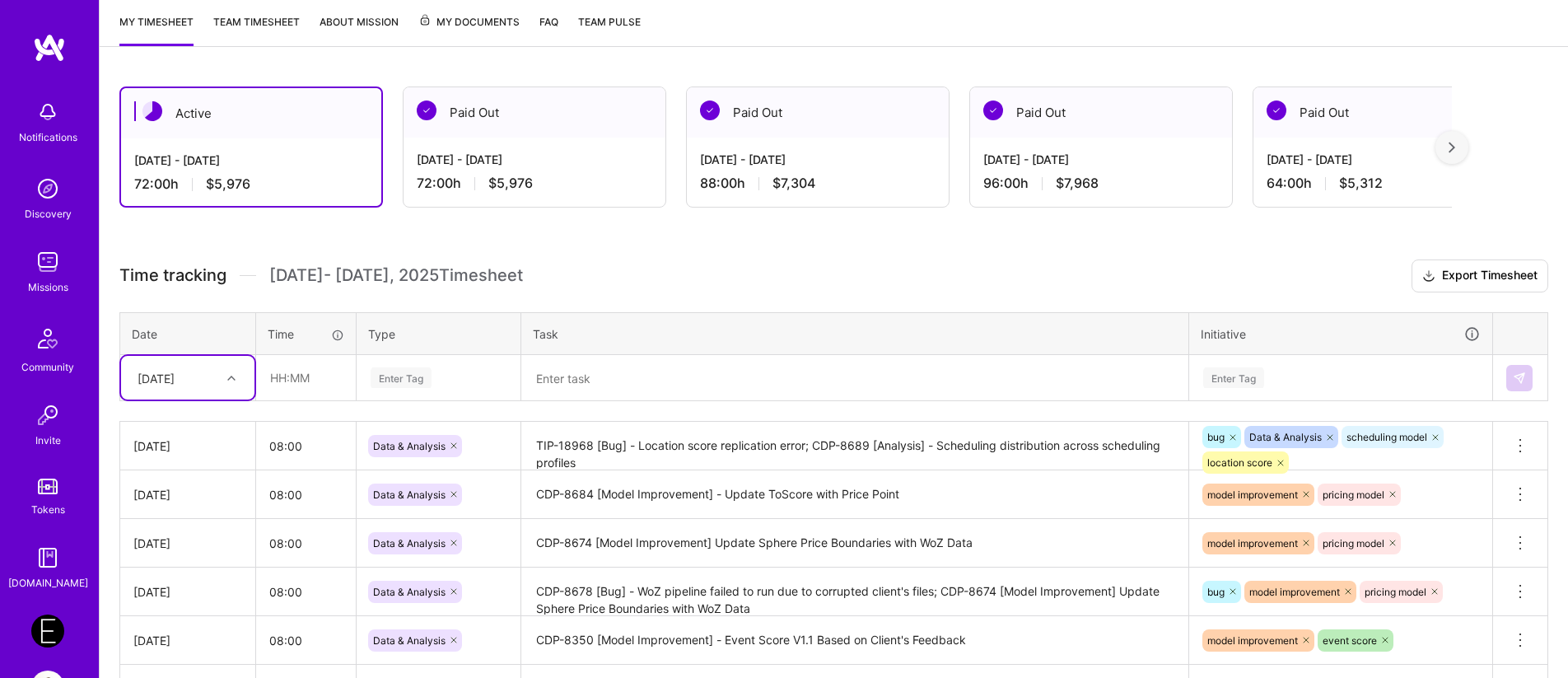
scroll to position [0, 0]
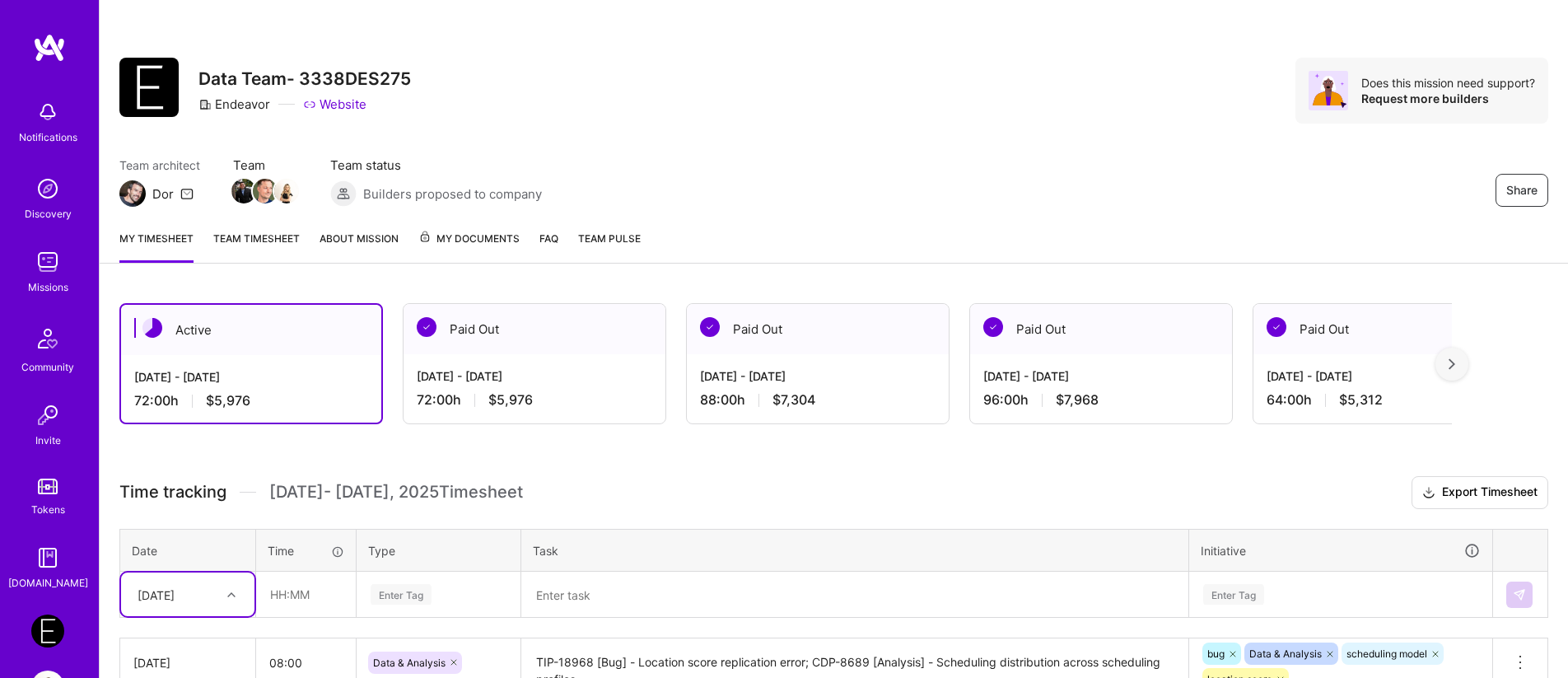
click at [602, 361] on div "[DATE] - [DATE] 72:00 h $5,976" at bounding box center [535, 389] width 262 height 68
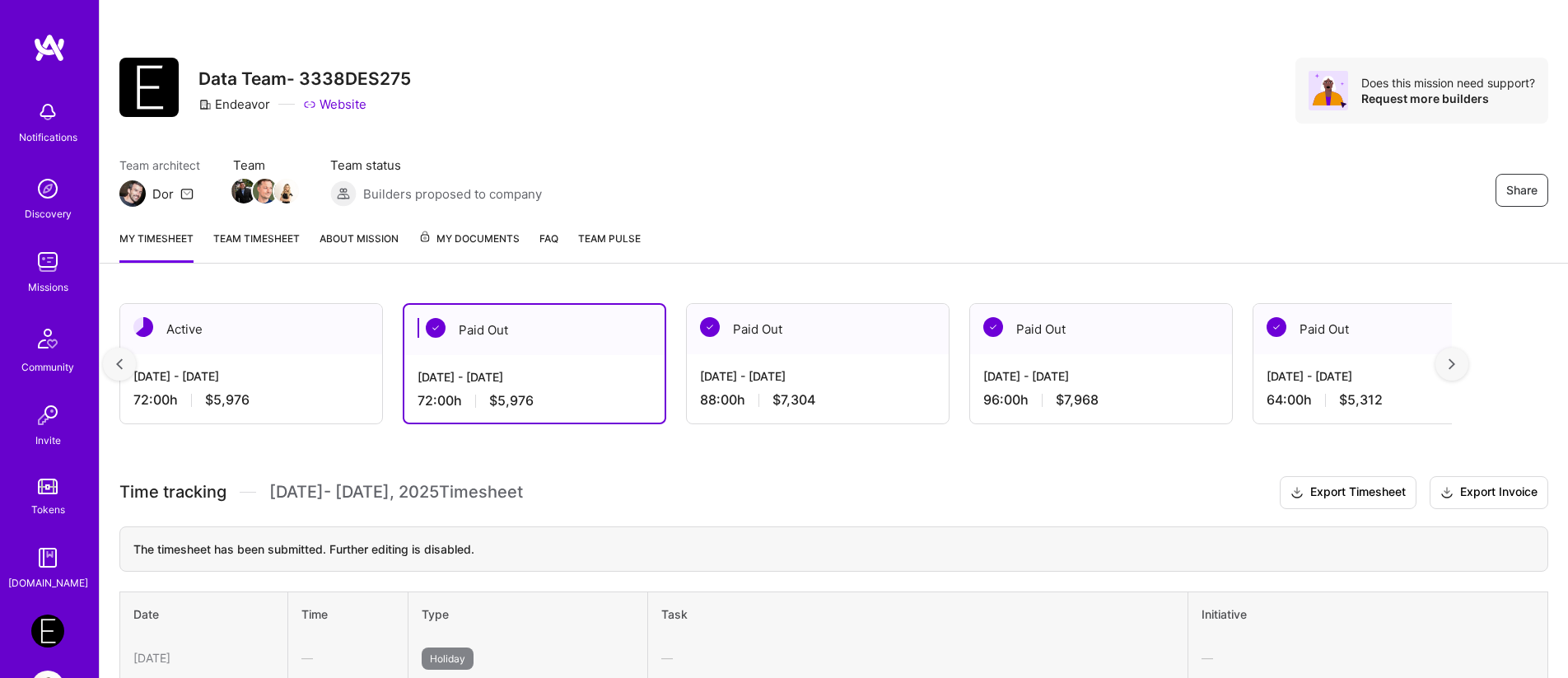
scroll to position [0, 6]
